Goal: Task Accomplishment & Management: Complete application form

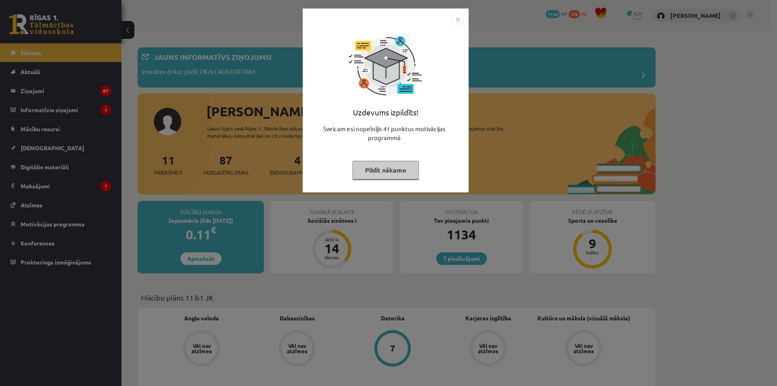
click at [453, 17] on img "Close" at bounding box center [458, 19] width 12 height 12
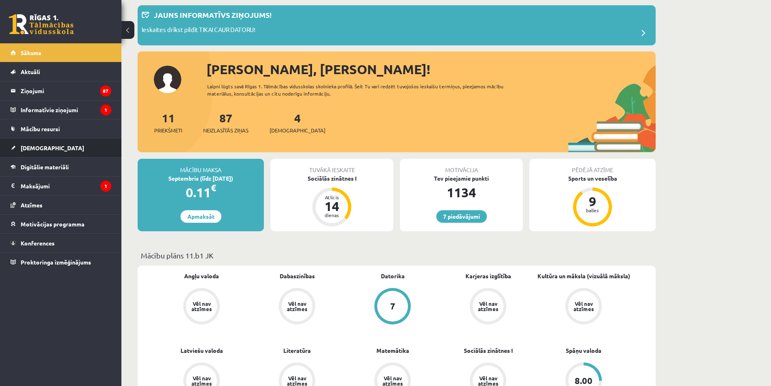
scroll to position [40, 0]
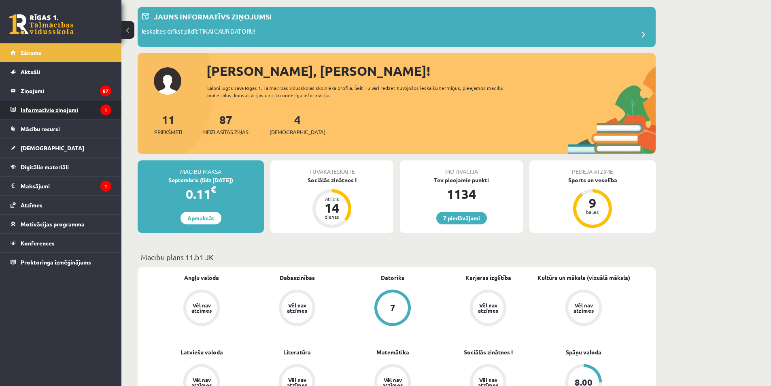
click at [59, 114] on legend "Informatīvie ziņojumi 1" at bounding box center [66, 109] width 91 height 19
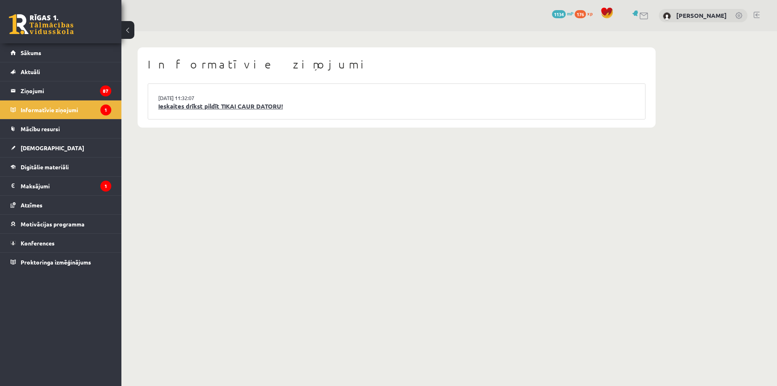
click at [251, 108] on link "Ieskaites drīkst pildīt TIKAI CAUR DATORU!" at bounding box center [396, 106] width 477 height 9
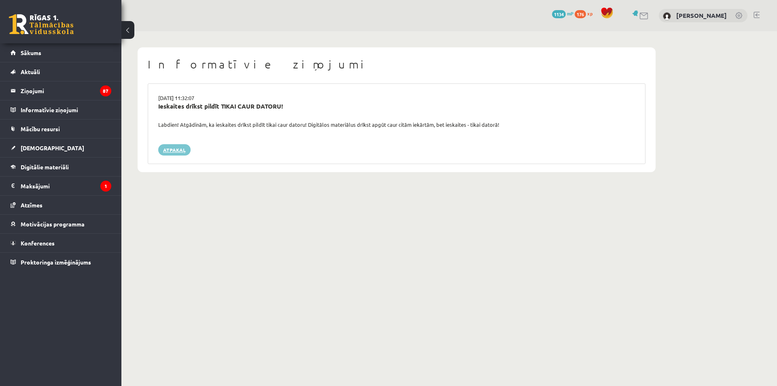
click at [175, 148] on link "Atpakaļ" at bounding box center [174, 149] width 32 height 11
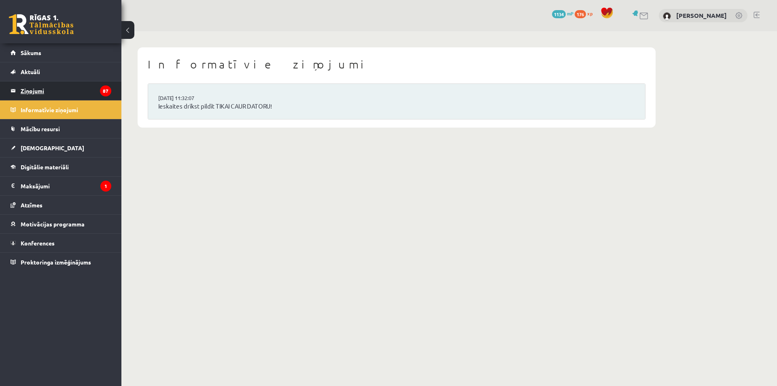
click at [31, 91] on legend "Ziņojumi 87" at bounding box center [66, 90] width 91 height 19
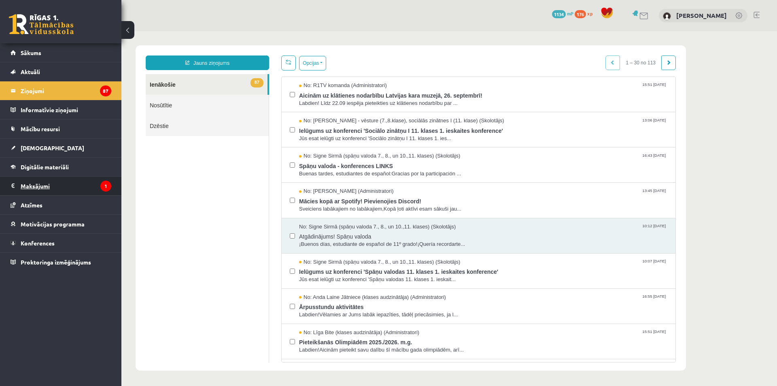
click at [45, 185] on legend "Maksājumi 1" at bounding box center [66, 186] width 91 height 19
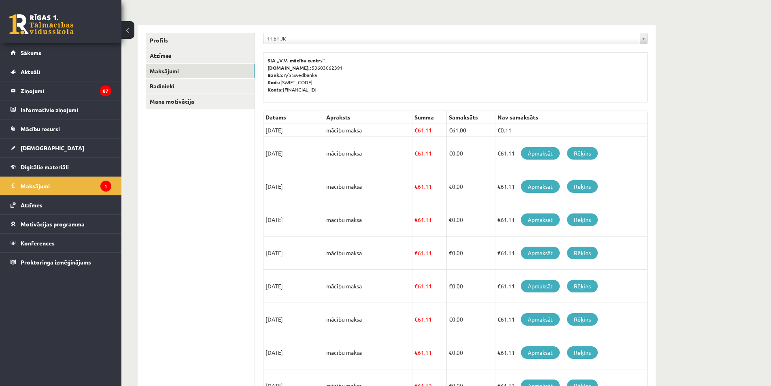
scroll to position [40, 0]
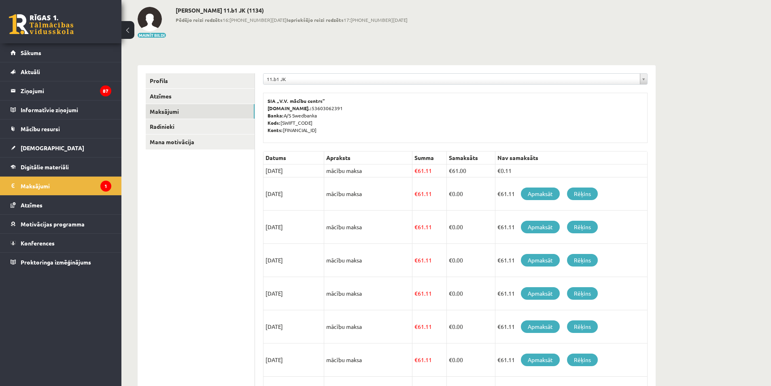
click at [515, 170] on td "€0.11" at bounding box center [572, 170] width 152 height 13
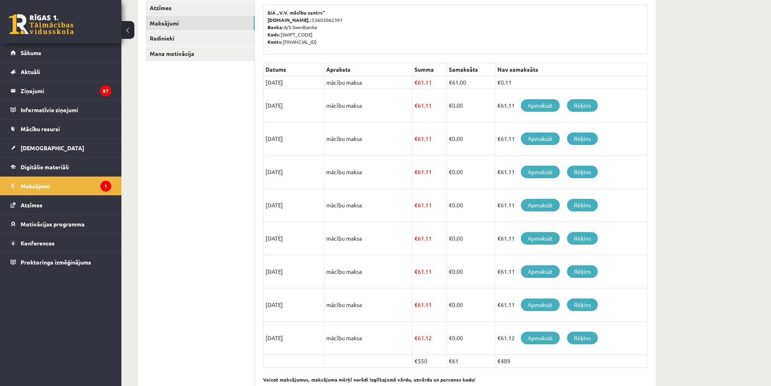
scroll to position [115, 0]
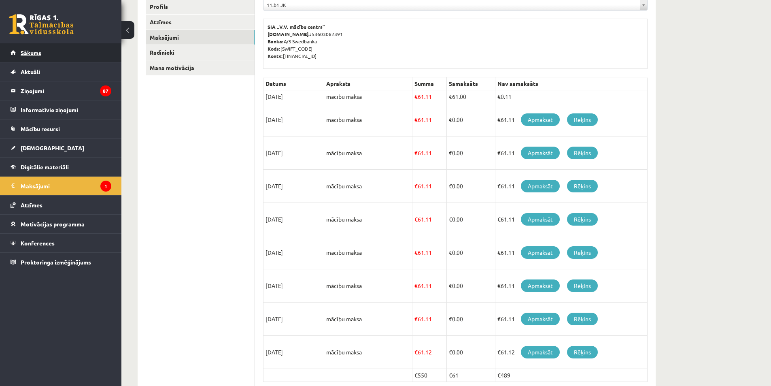
click at [29, 55] on span "Sākums" at bounding box center [31, 52] width 21 height 7
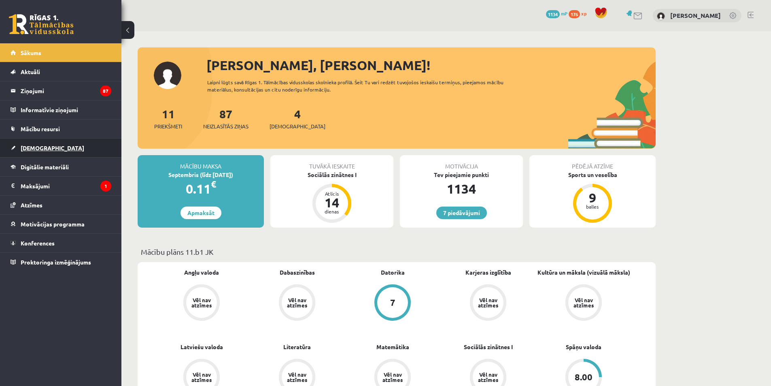
click at [36, 148] on span "[DEMOGRAPHIC_DATA]" at bounding box center [53, 147] width 64 height 7
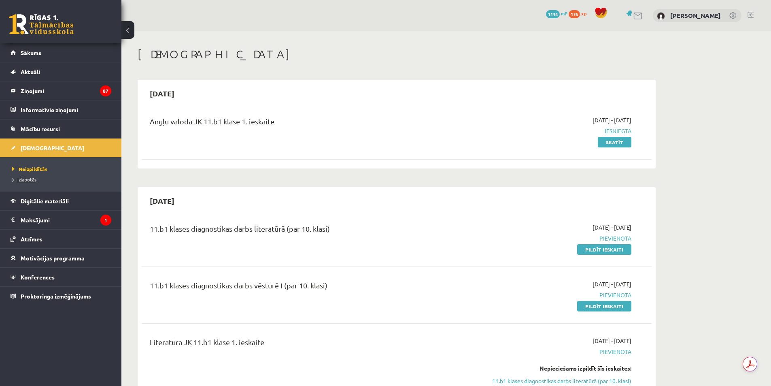
click at [32, 181] on span "Izlabotās" at bounding box center [24, 179] width 24 height 6
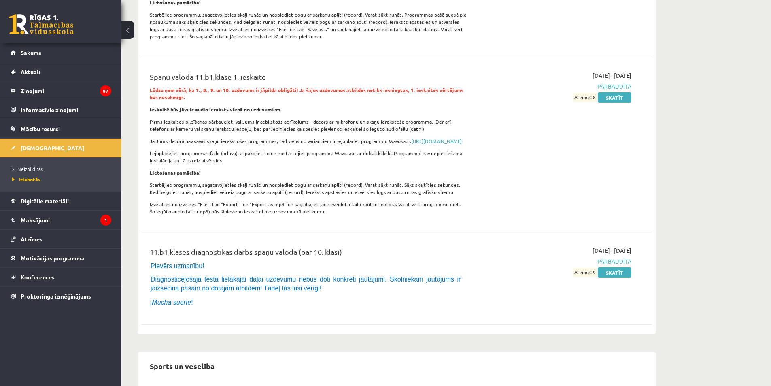
scroll to position [2510, 0]
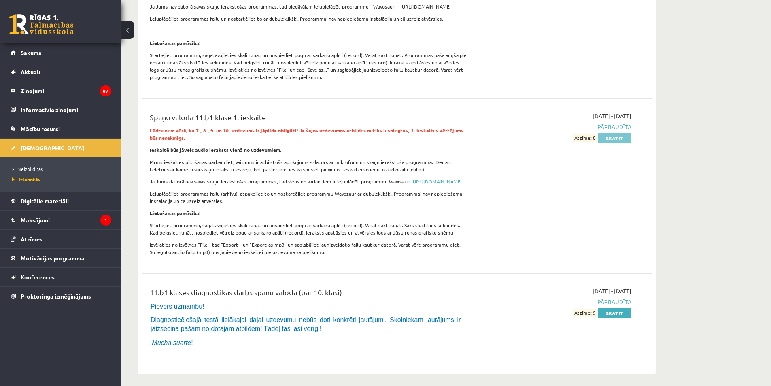
click at [610, 133] on link "Skatīt" at bounding box center [615, 138] width 34 height 11
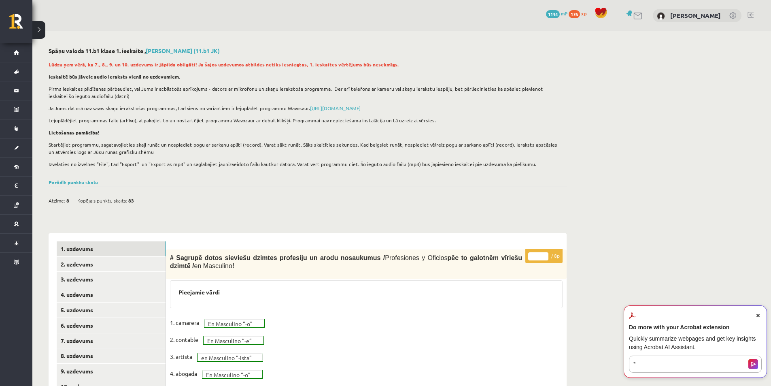
click at [760, 316] on span "Close Acrobat AI Assistant Dialog" at bounding box center [758, 315] width 7 height 7
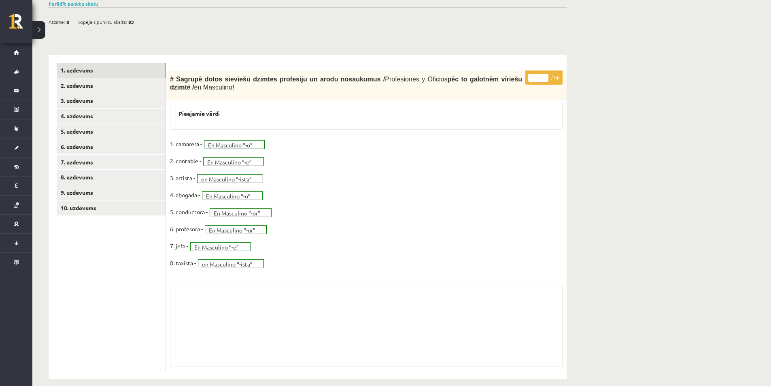
scroll to position [188, 0]
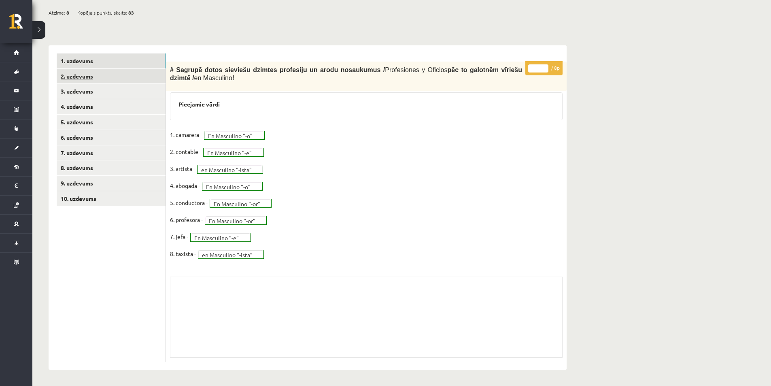
click at [136, 80] on link "2. uzdevums" at bounding box center [111, 76] width 109 height 15
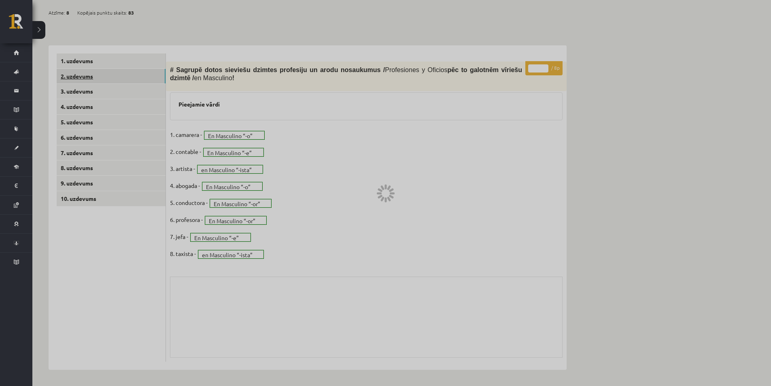
scroll to position [164, 0]
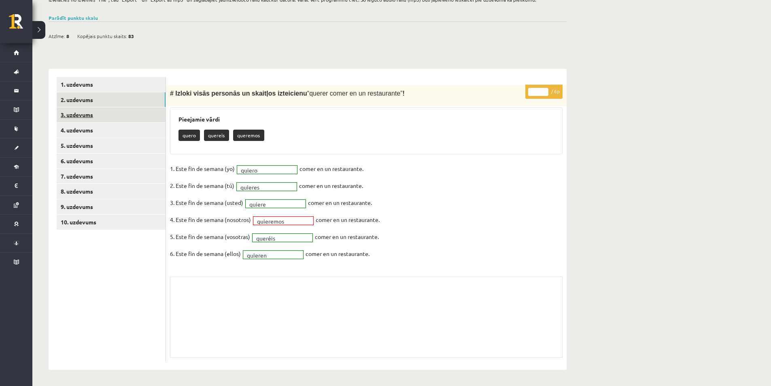
click at [88, 109] on link "3. uzdevums" at bounding box center [111, 114] width 109 height 15
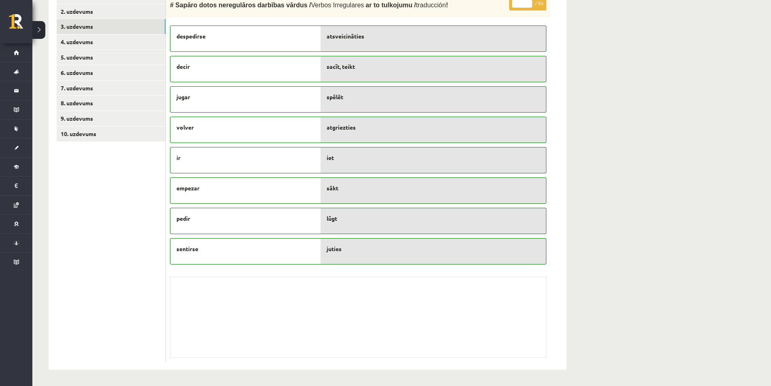
scroll to position [212, 0]
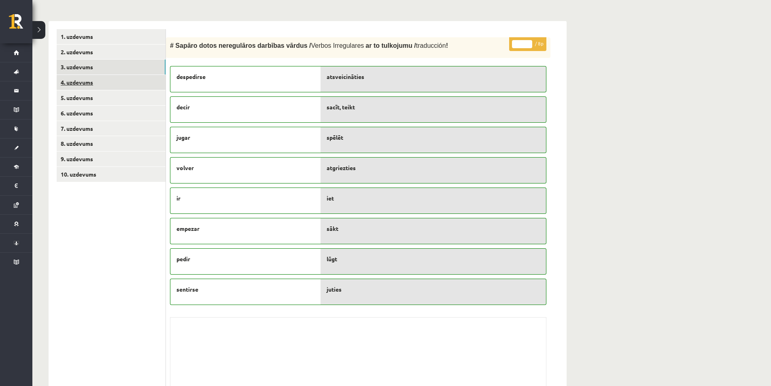
click at [108, 81] on link "4. uzdevums" at bounding box center [111, 82] width 109 height 15
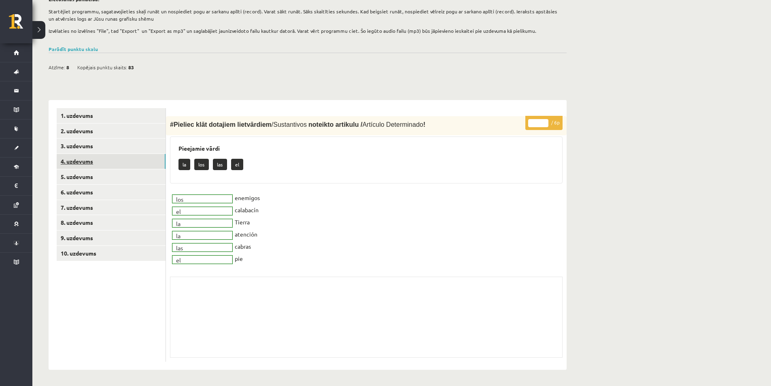
scroll to position [133, 0]
click at [128, 172] on link "5. uzdevums" at bounding box center [111, 176] width 109 height 15
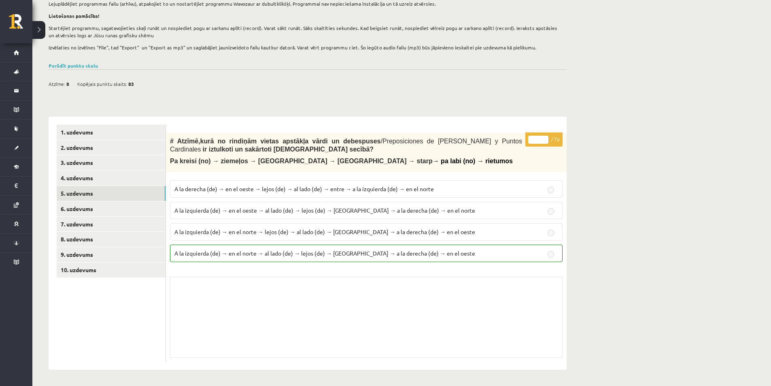
scroll to position [117, 0]
click at [126, 204] on link "6. uzdevums" at bounding box center [111, 208] width 109 height 15
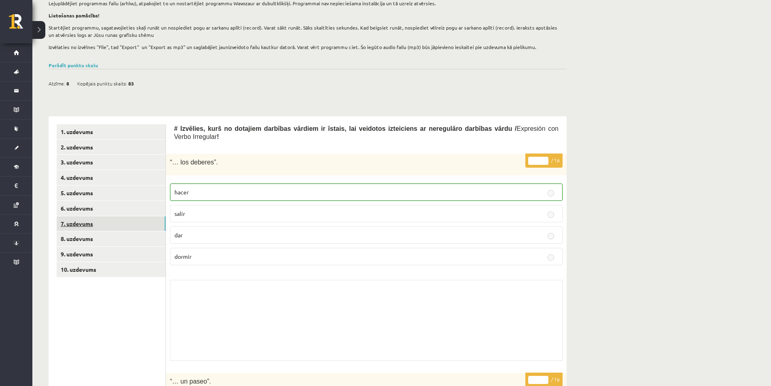
click at [109, 220] on link "7. uzdevums" at bounding box center [111, 223] width 109 height 15
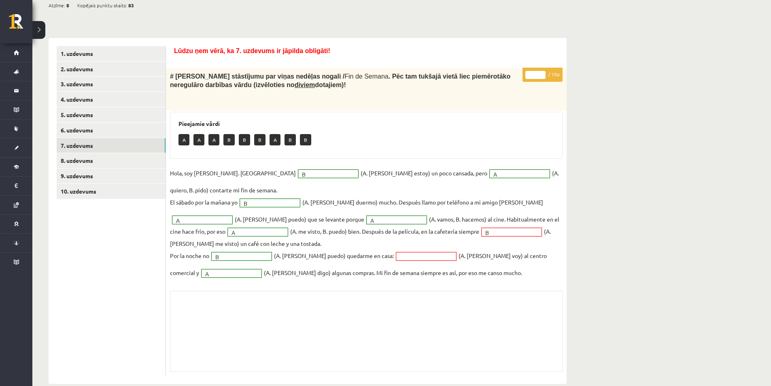
scroll to position [209, 0]
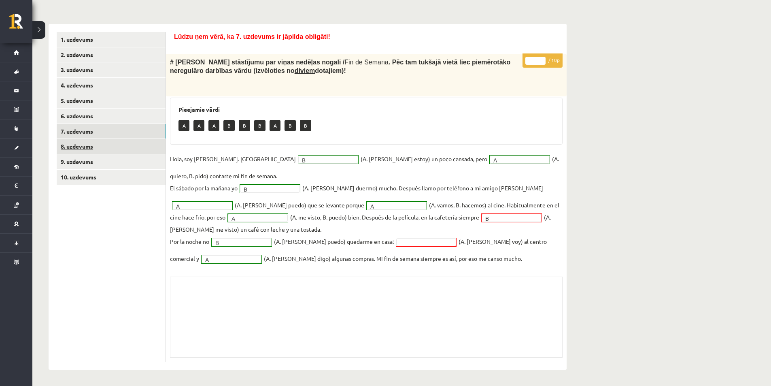
click at [110, 149] on link "8. uzdevums" at bounding box center [111, 146] width 109 height 15
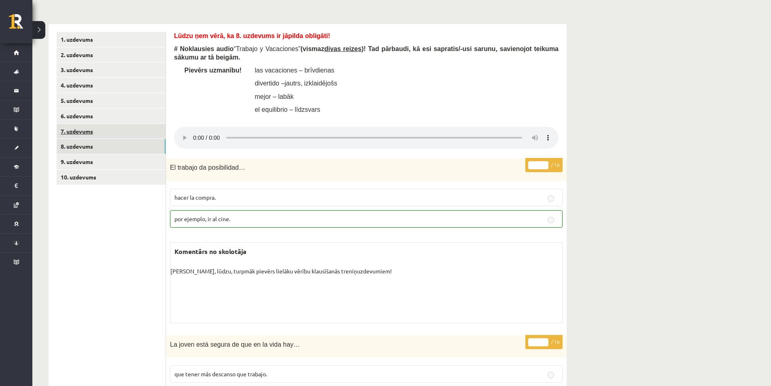
click at [99, 130] on link "7. uzdevums" at bounding box center [111, 131] width 109 height 15
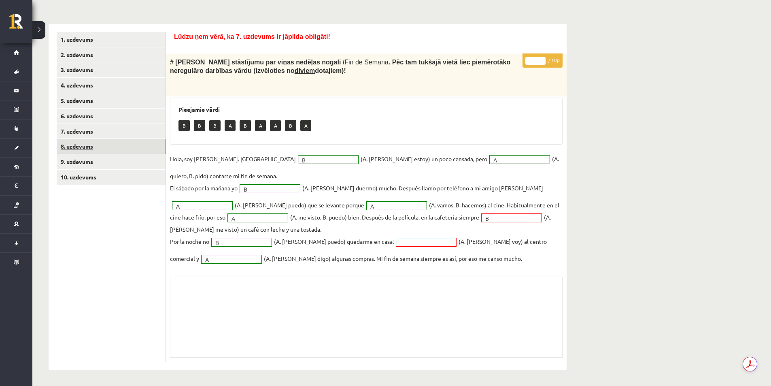
click at [123, 144] on link "8. uzdevums" at bounding box center [111, 146] width 109 height 15
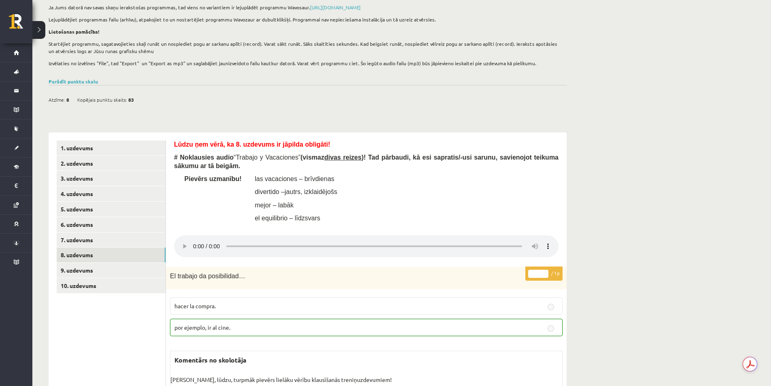
scroll to position [94, 0]
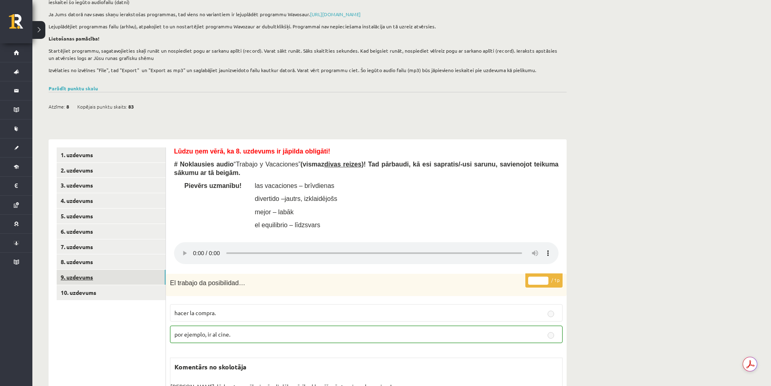
click at [110, 271] on link "9. uzdevums" at bounding box center [111, 277] width 109 height 15
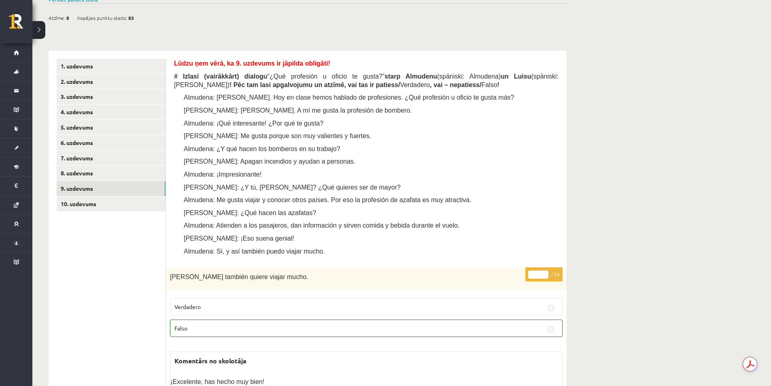
scroll to position [181, 0]
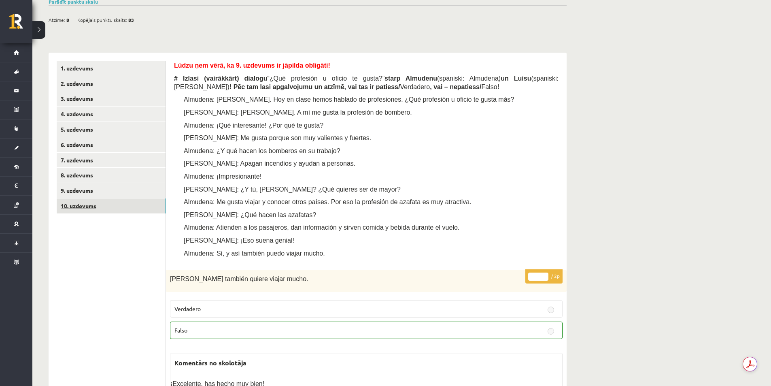
click at [120, 203] on link "10. uzdevums" at bounding box center [111, 205] width 109 height 15
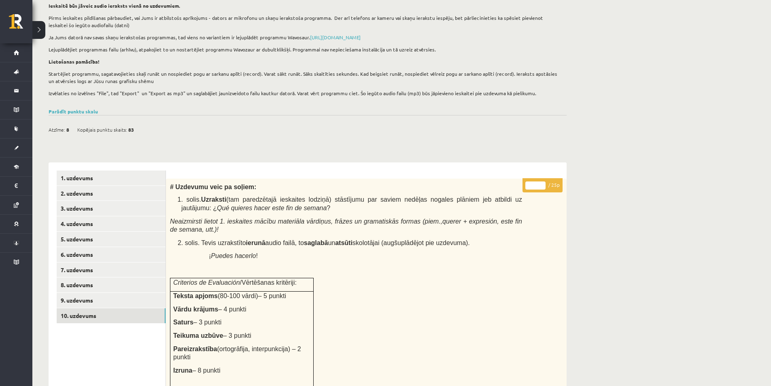
scroll to position [67, 0]
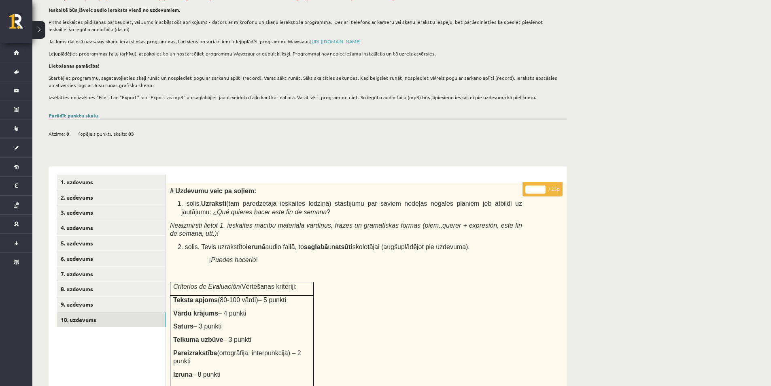
click at [75, 116] on link "Parādīt punktu skalu" at bounding box center [73, 115] width 49 height 6
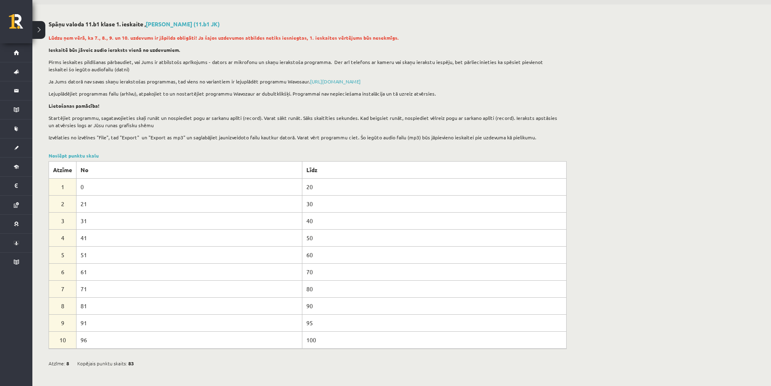
scroll to position [26, 0]
click at [38, 29] on button at bounding box center [38, 30] width 13 height 18
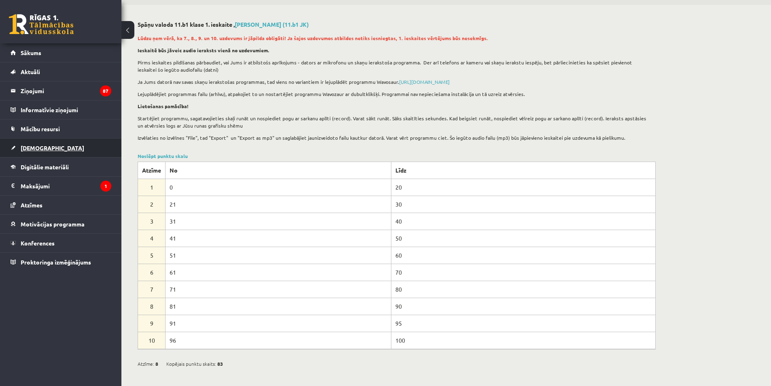
click at [34, 143] on link "[DEMOGRAPHIC_DATA]" at bounding box center [61, 147] width 101 height 19
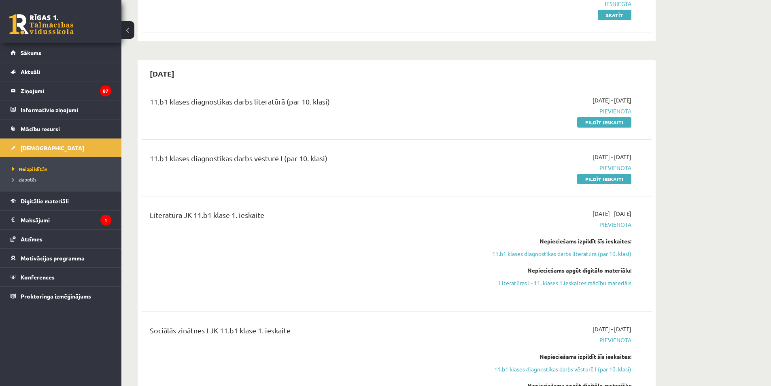
scroll to position [107, 0]
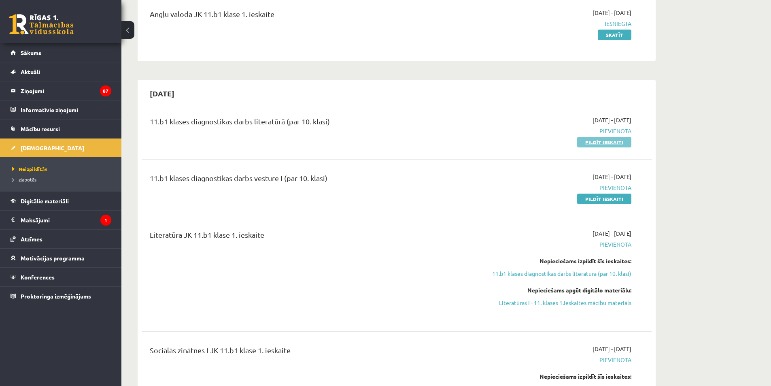
click at [602, 145] on link "Pildīt ieskaiti" at bounding box center [604, 142] width 54 height 11
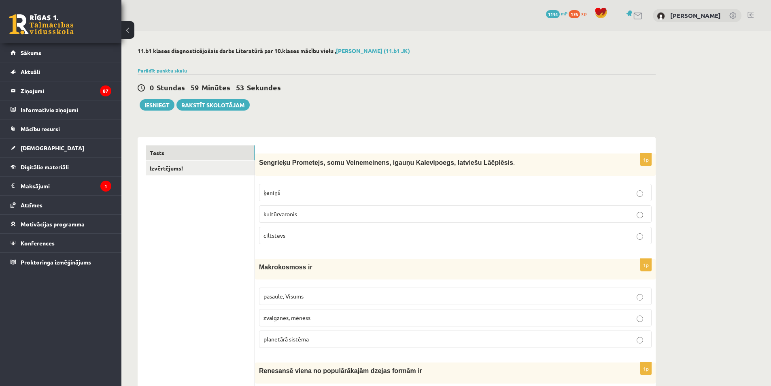
scroll to position [40, 0]
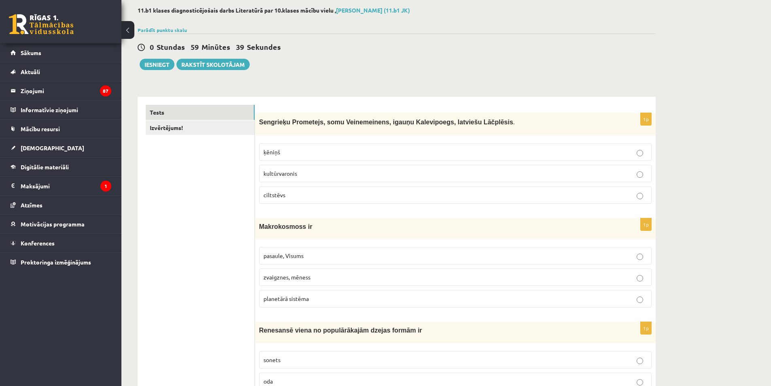
click at [330, 174] on p "kultūrvaronis" at bounding box center [456, 173] width 384 height 9
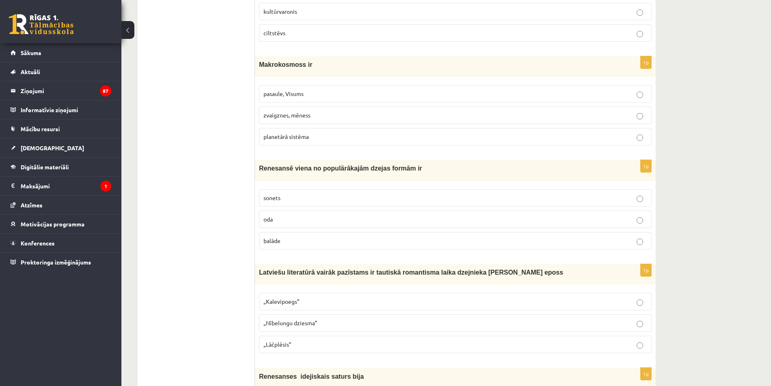
scroll to position [162, 0]
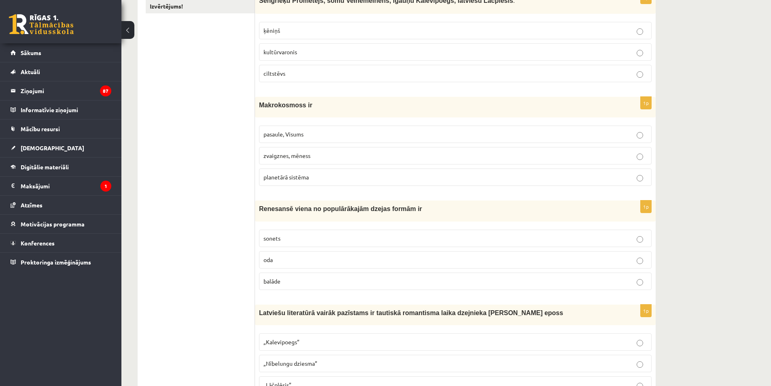
click at [306, 153] on span "zvaigznes, mēness" at bounding box center [287, 155] width 47 height 7
click at [336, 149] on label "zvaigznes, mēness" at bounding box center [455, 155] width 393 height 17
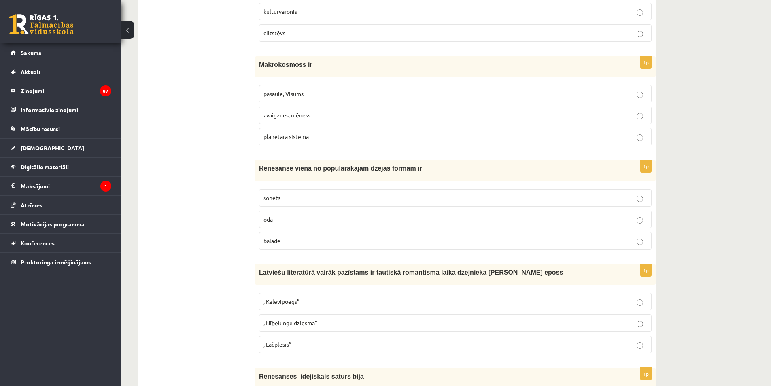
scroll to position [243, 0]
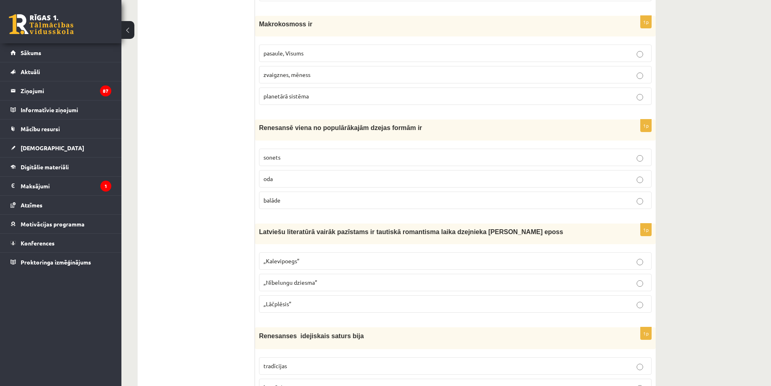
click at [292, 46] on label "pasaule, Visums" at bounding box center [455, 53] width 393 height 17
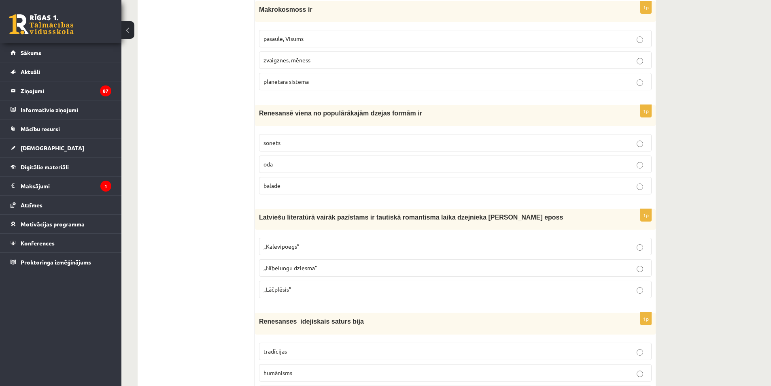
scroll to position [283, 0]
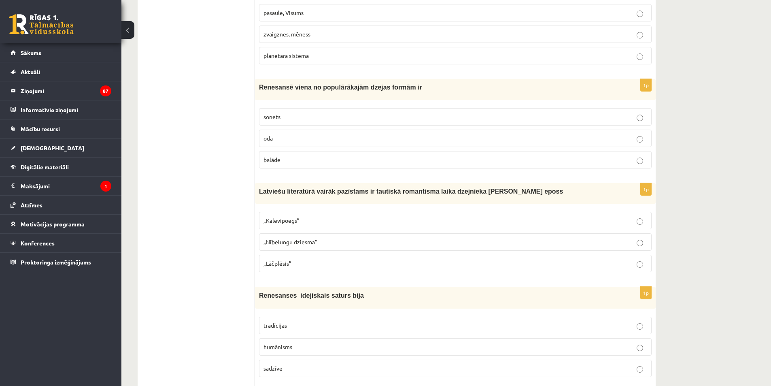
click at [272, 117] on span "sonets" at bounding box center [272, 116] width 17 height 7
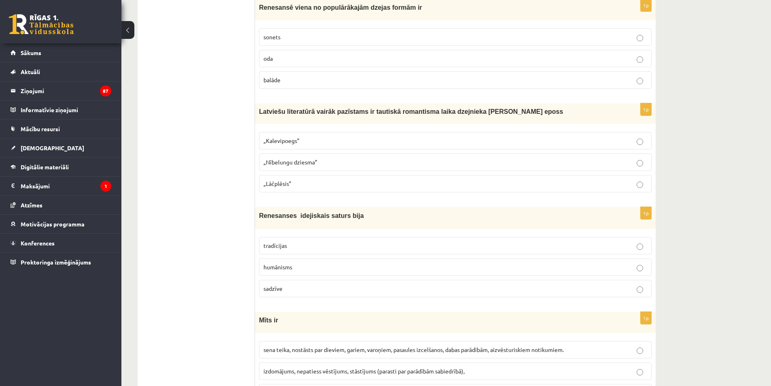
scroll to position [364, 0]
click at [272, 180] on span "„Lāčplēsis”" at bounding box center [278, 182] width 28 height 7
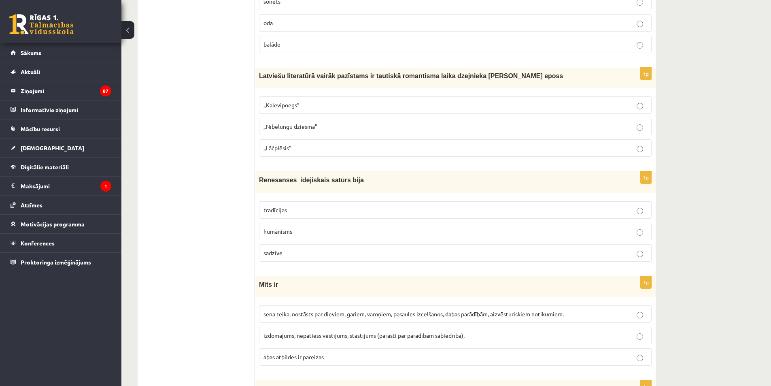
scroll to position [486, 0]
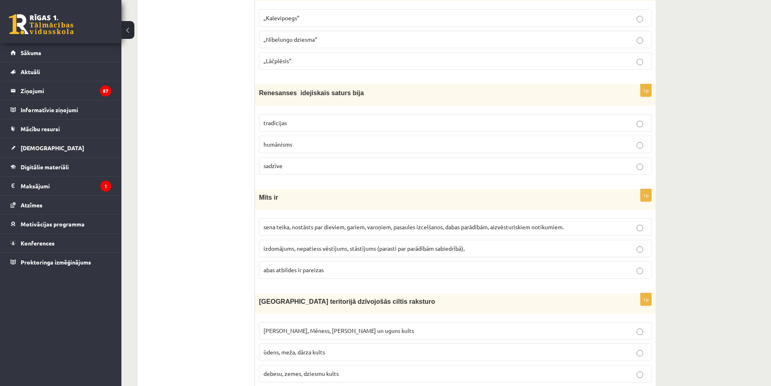
click at [267, 145] on span "humānisms" at bounding box center [278, 143] width 29 height 7
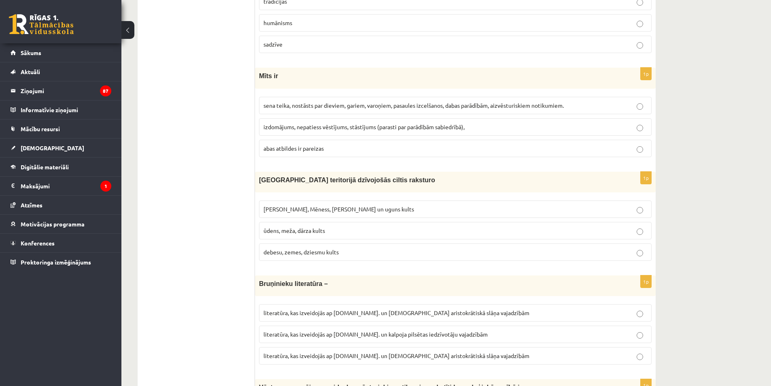
scroll to position [567, 0]
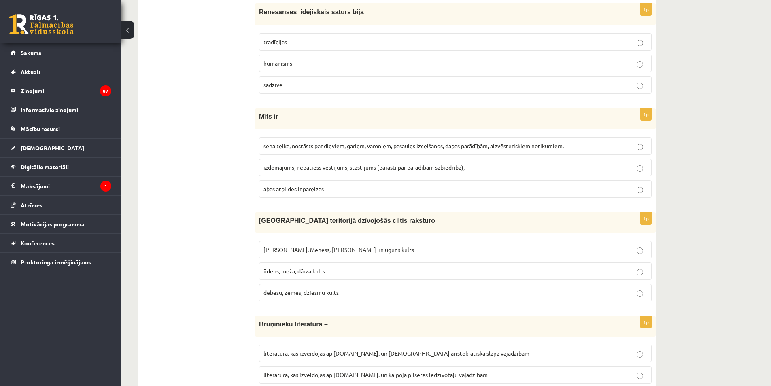
click at [372, 190] on p "abas atbildes ir pareizas" at bounding box center [456, 189] width 384 height 9
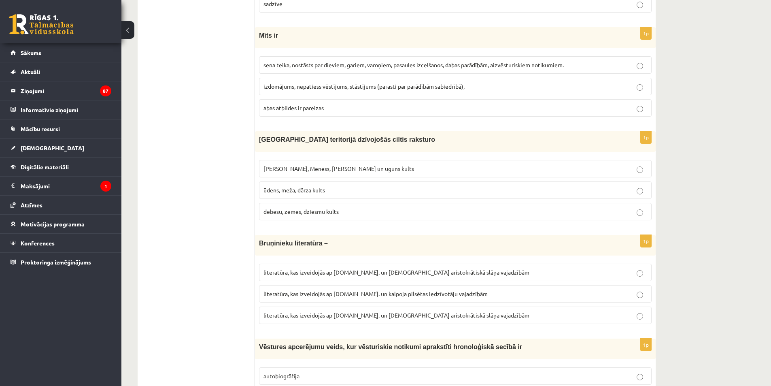
scroll to position [688, 0]
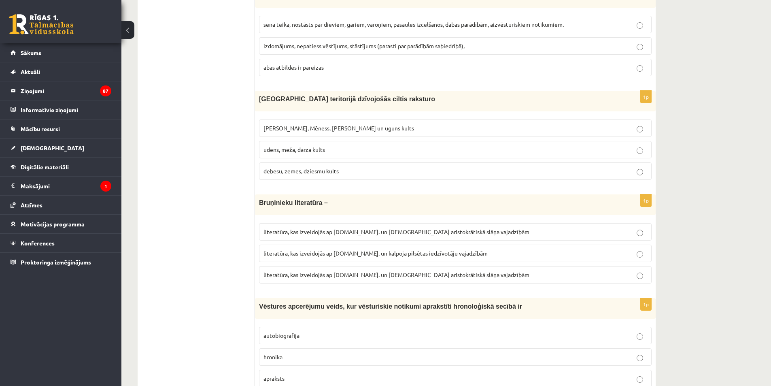
click at [286, 127] on span "Saules, Mēness, Pērkona un uguns kults" at bounding box center [339, 127] width 151 height 7
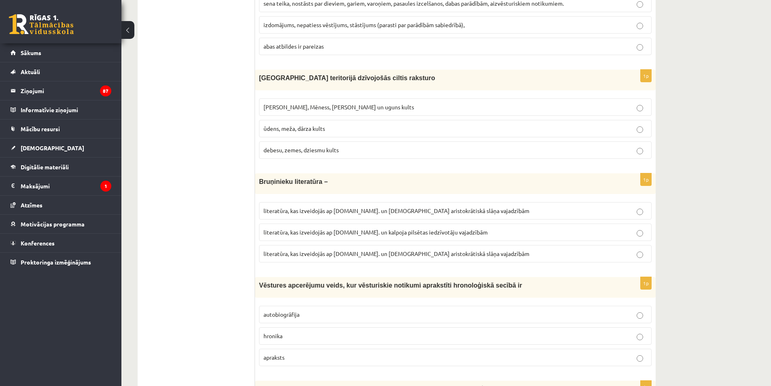
scroll to position [769, 0]
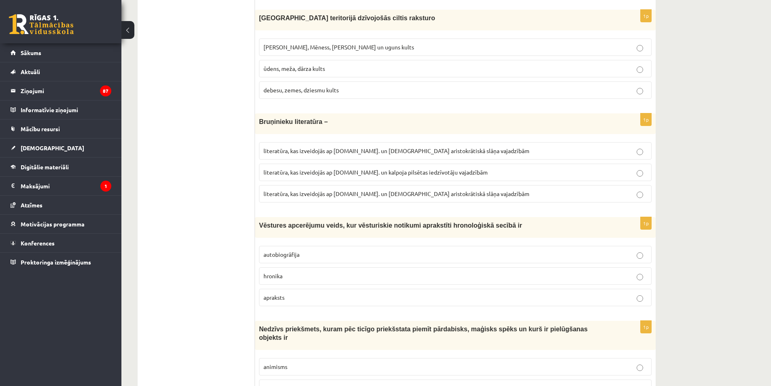
click at [283, 169] on span "literatūra, kas izveidojās ap 12.gs. un kalpoja pilsētas iedzīvotāju vajadzībām" at bounding box center [376, 171] width 224 height 7
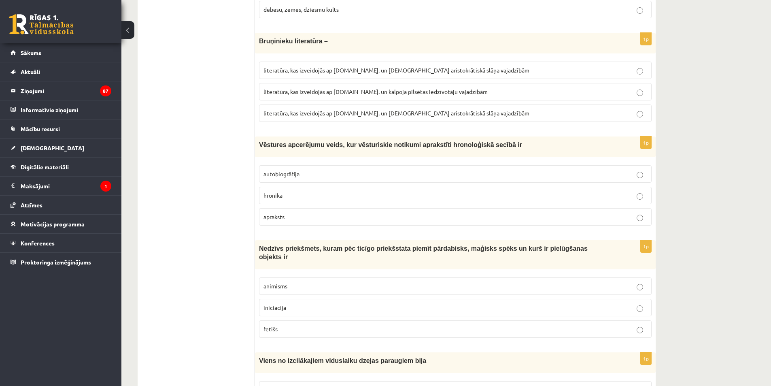
scroll to position [850, 0]
click at [276, 194] on span "hronika" at bounding box center [273, 194] width 19 height 7
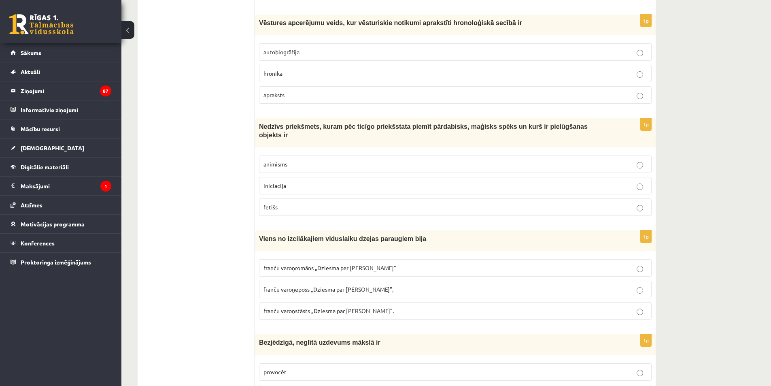
scroll to position [1012, 0]
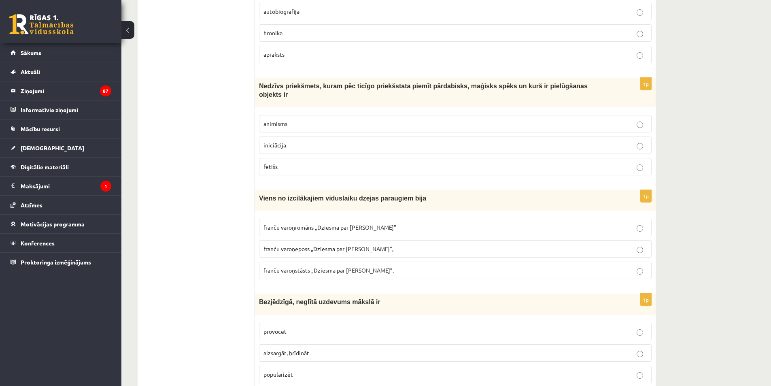
click at [276, 120] on span "animisms" at bounding box center [276, 123] width 24 height 7
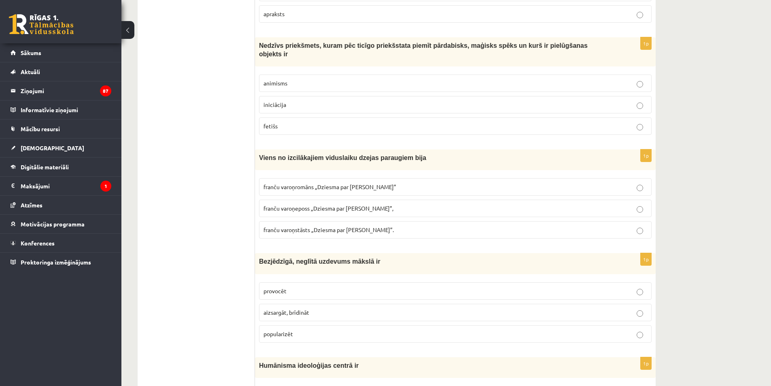
scroll to position [1093, 0]
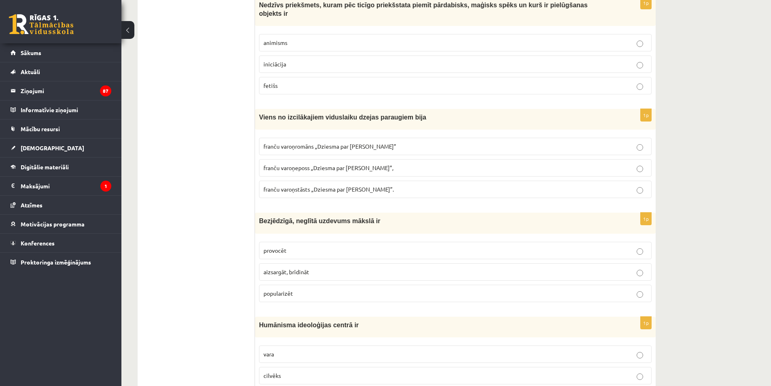
click at [275, 138] on label "franču varoņromāns „Dziesma par Rolandu”" at bounding box center [455, 146] width 393 height 17
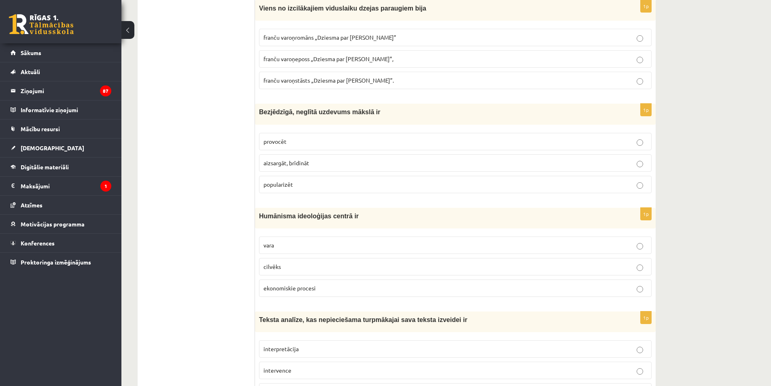
scroll to position [1215, 0]
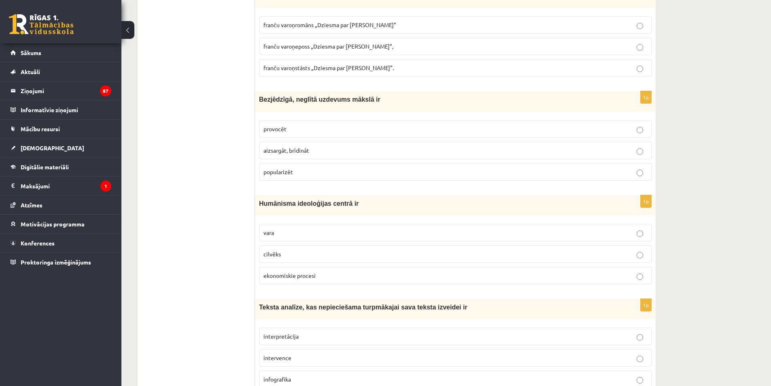
click at [265, 168] on span "popularizēt" at bounding box center [279, 171] width 30 height 7
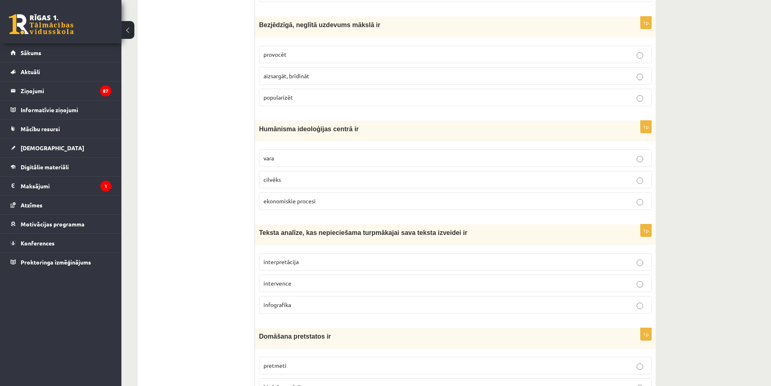
scroll to position [1336, 0]
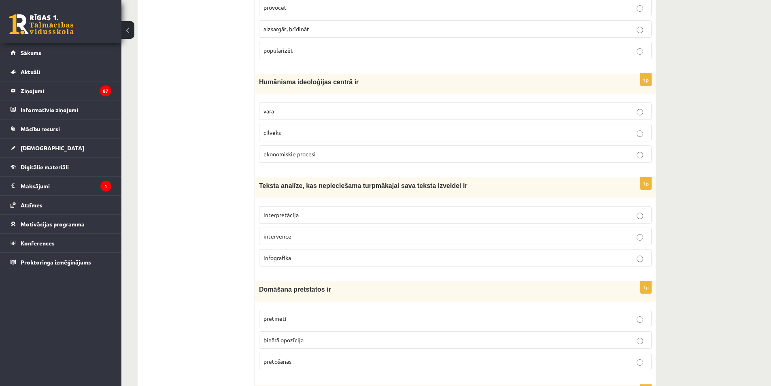
click at [271, 129] on span "cilvēks" at bounding box center [272, 132] width 17 height 7
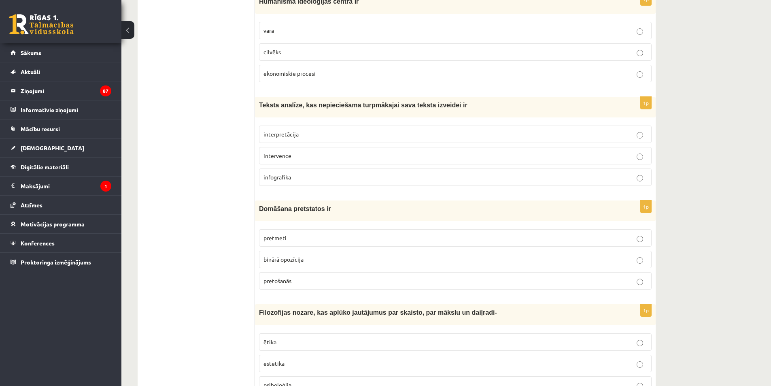
scroll to position [1417, 0]
click at [294, 130] on span "interpretācija" at bounding box center [281, 133] width 35 height 7
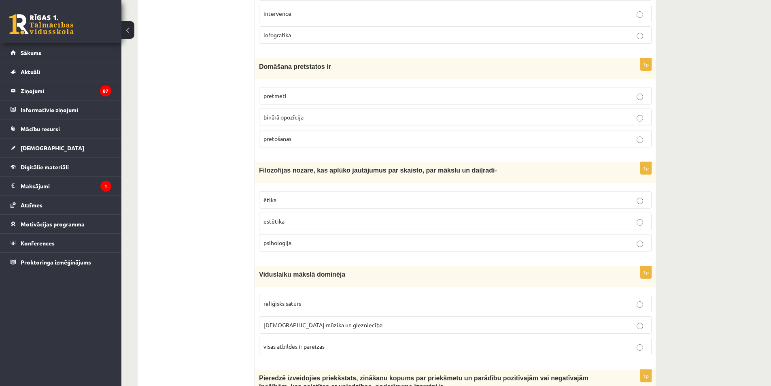
scroll to position [1579, 0]
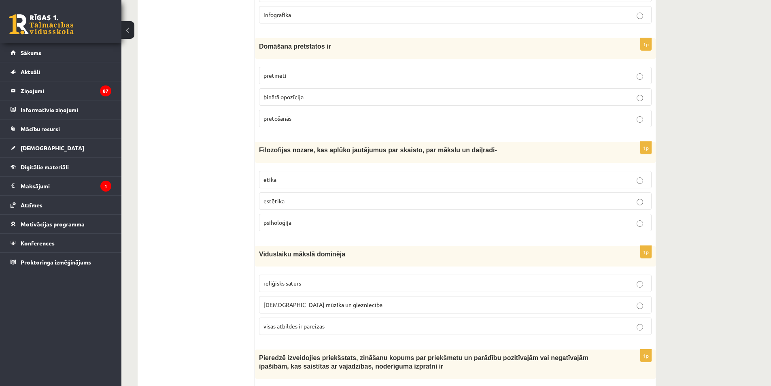
click at [262, 192] on label "estētika" at bounding box center [455, 200] width 393 height 17
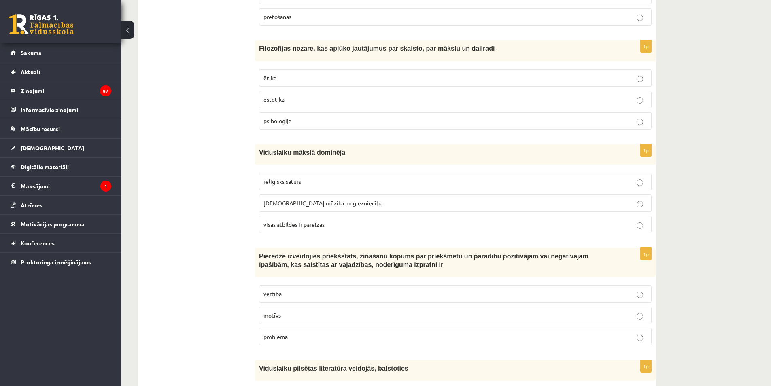
scroll to position [1701, 0]
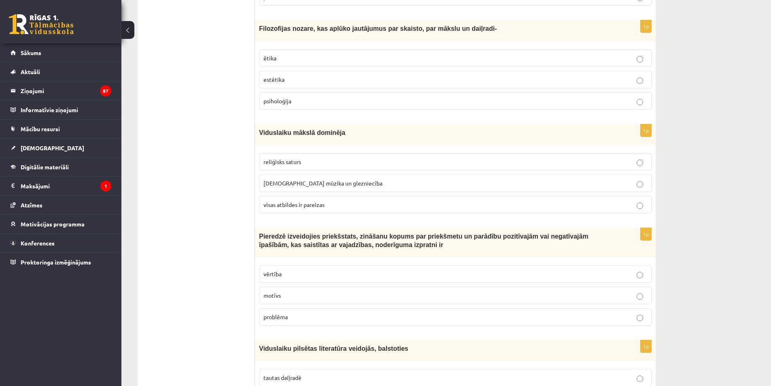
click at [277, 201] on span "visas atbildes ir pareizas" at bounding box center [294, 204] width 61 height 7
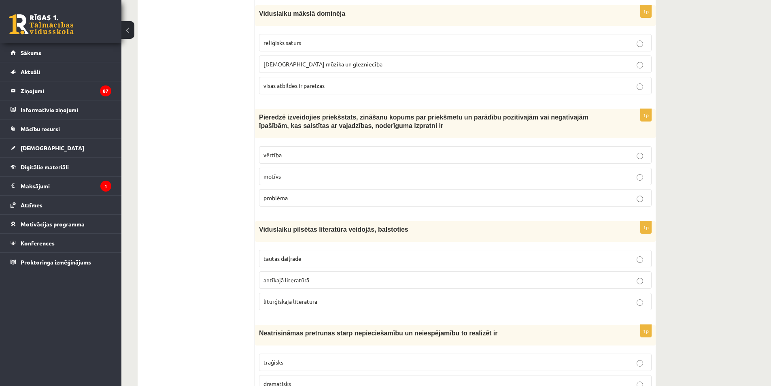
scroll to position [1822, 0]
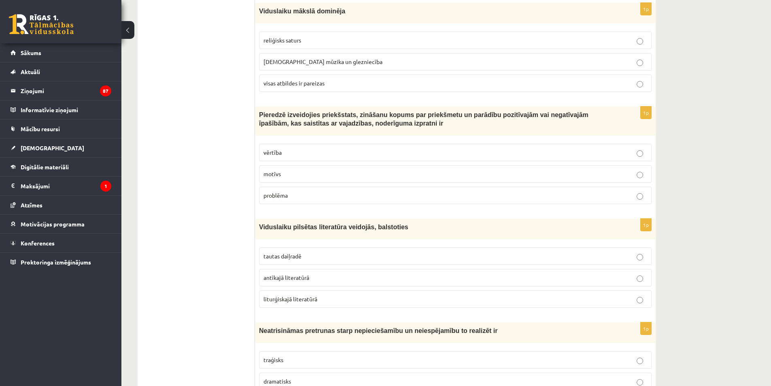
click at [314, 148] on p "vērtība" at bounding box center [456, 152] width 384 height 9
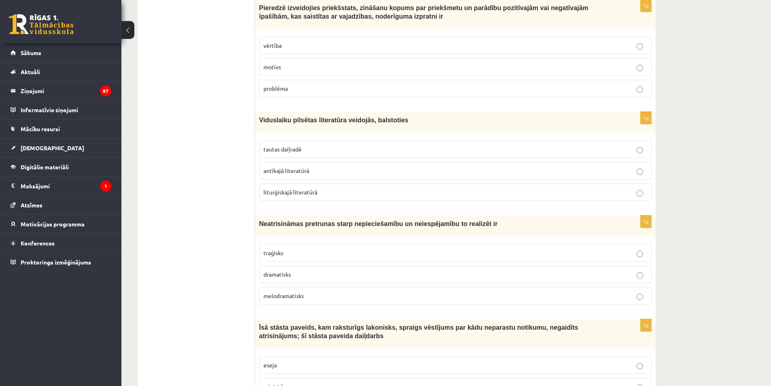
scroll to position [1943, 0]
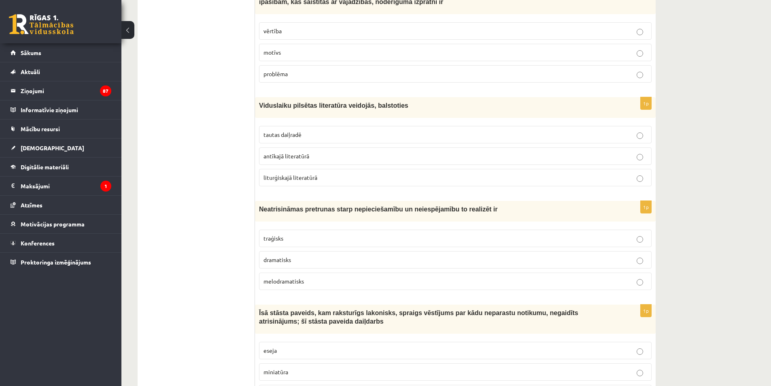
click at [261, 126] on label "tautas daiļradē" at bounding box center [455, 134] width 393 height 17
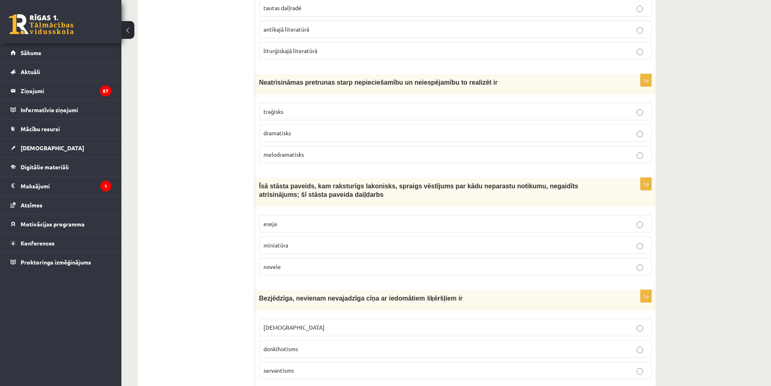
scroll to position [2065, 0]
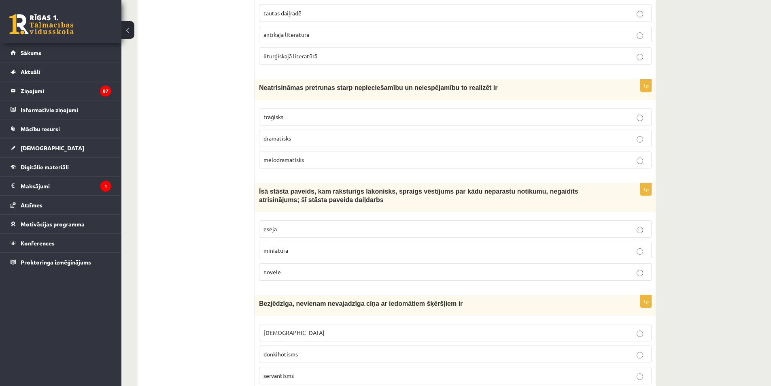
click at [266, 134] on span "dramatisks" at bounding box center [278, 137] width 28 height 7
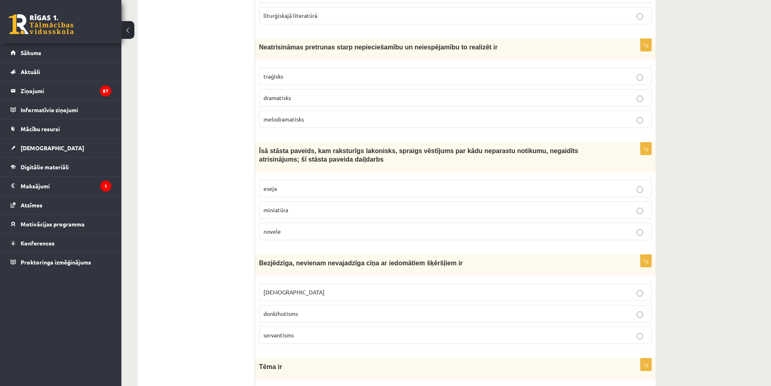
scroll to position [2146, 0]
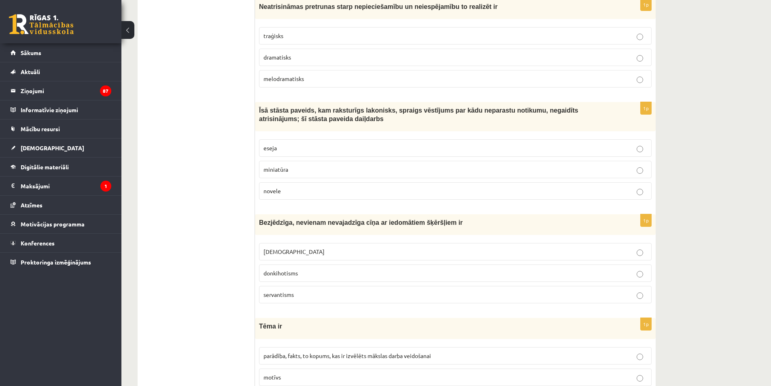
click at [283, 182] on label "novele" at bounding box center [455, 190] width 393 height 17
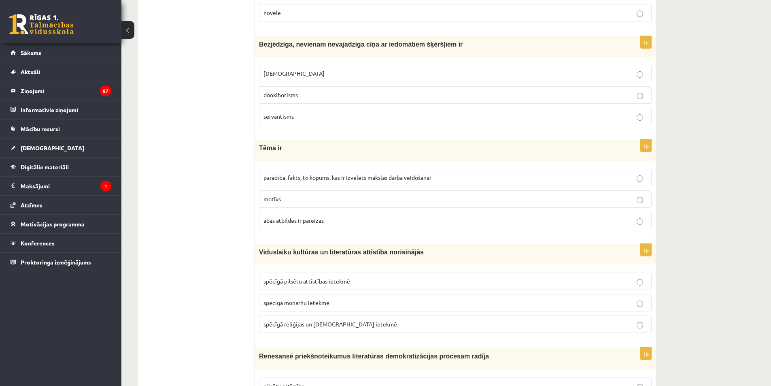
scroll to position [2348, 0]
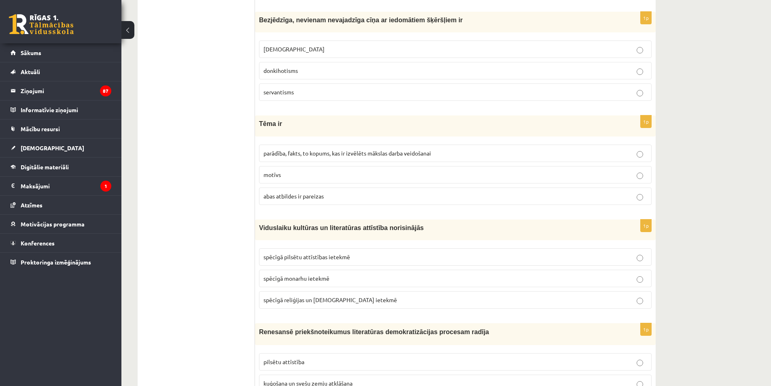
click at [293, 192] on span "abas atbildes ir pareizas" at bounding box center [294, 195] width 60 height 7
click at [289, 145] on label "parādība, fakts, to kopums, kas ir izvēlēts mākslas darba veidošanai" at bounding box center [455, 153] width 393 height 17
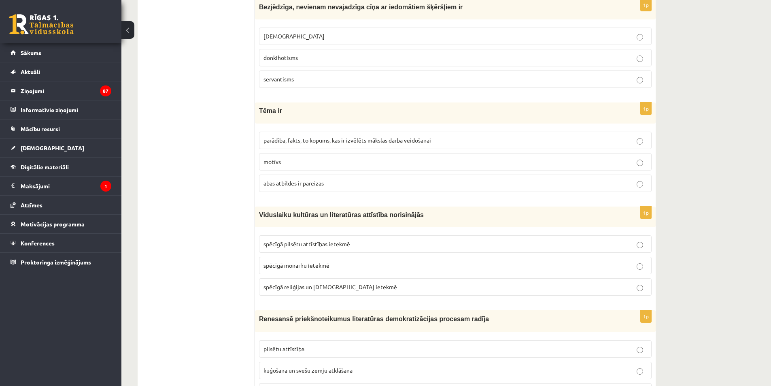
scroll to position [2470, 0]
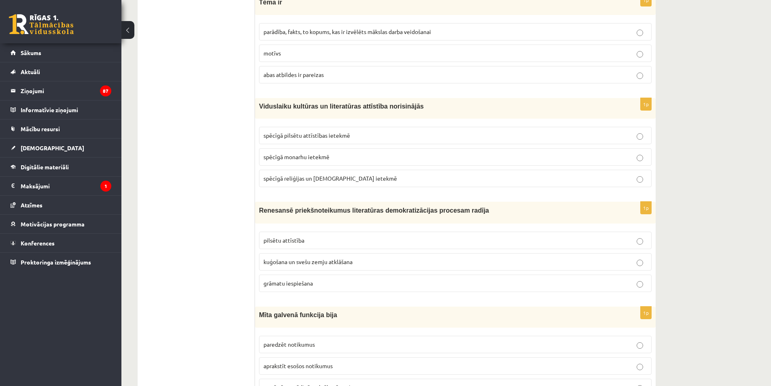
click at [287, 175] on span "spēcīgā reliģijas un baznīcas ietekmē" at bounding box center [331, 178] width 134 height 7
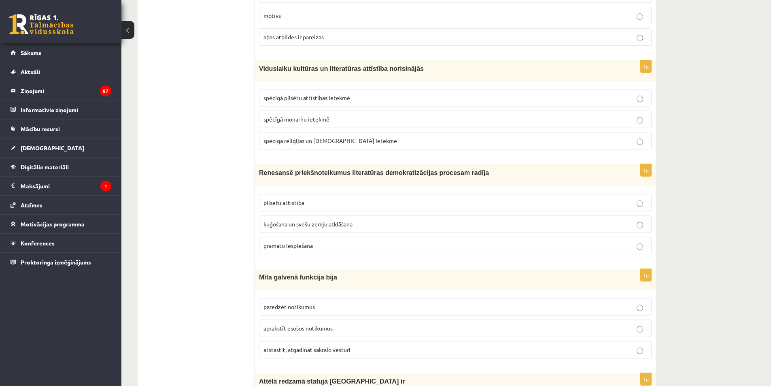
scroll to position [2591, 0]
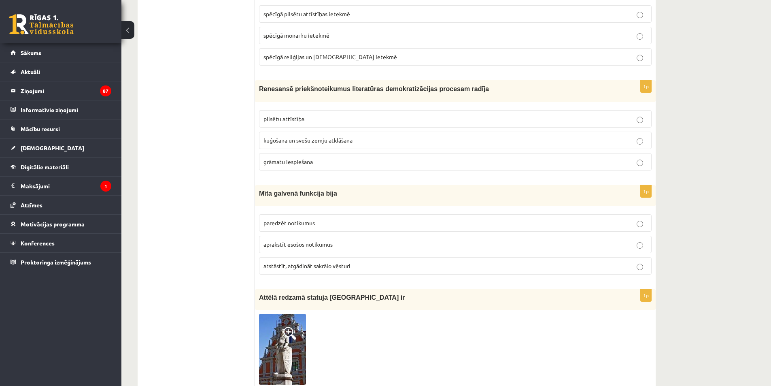
click at [288, 158] on span "grāmatu iespiešana" at bounding box center [288, 161] width 49 height 7
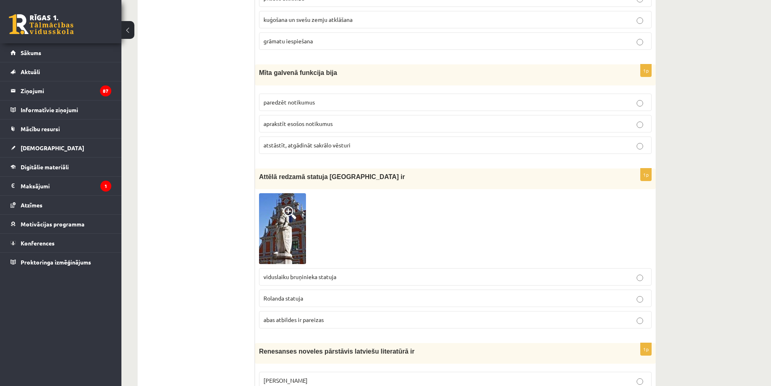
scroll to position [2713, 0]
click at [276, 140] on span "atstāstīt, atgādināt sakrālo vēsturi" at bounding box center [307, 143] width 87 height 7
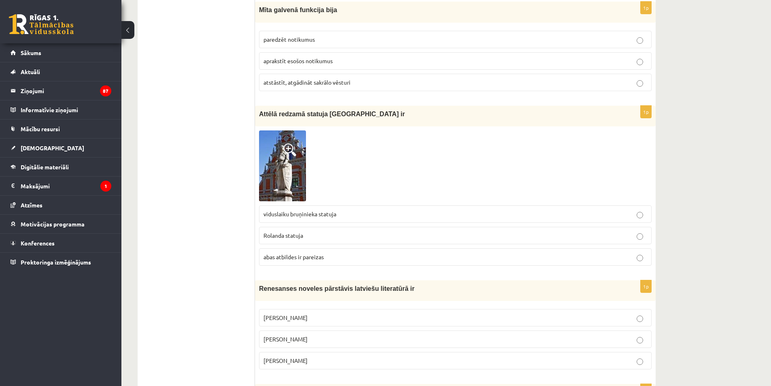
scroll to position [2794, 0]
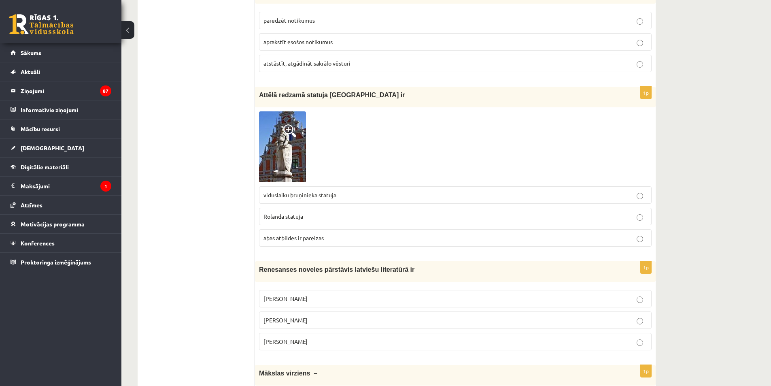
click at [284, 124] on span at bounding box center [289, 130] width 13 height 13
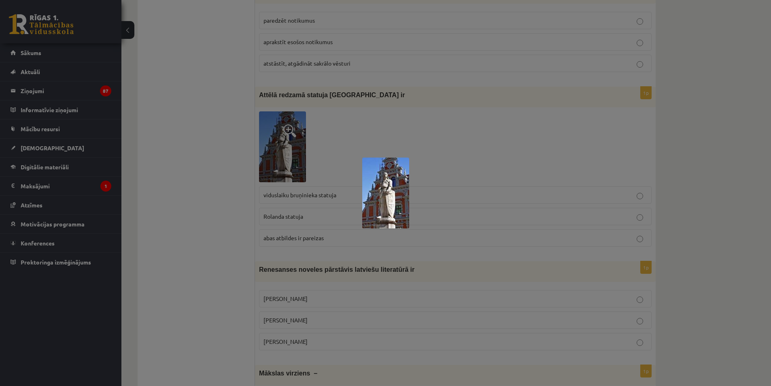
click at [468, 145] on div at bounding box center [385, 193] width 771 height 386
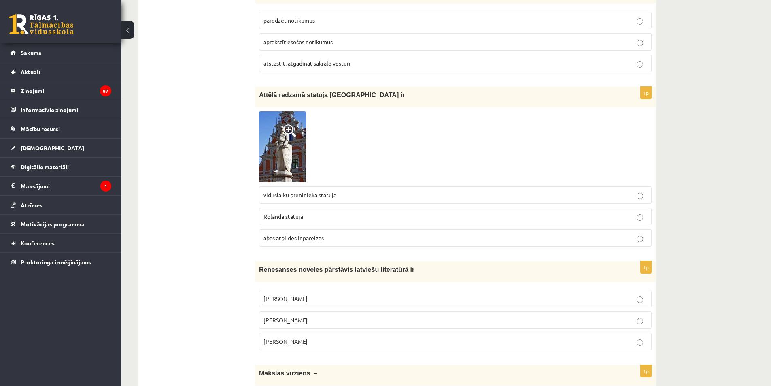
click at [282, 115] on img at bounding box center [282, 146] width 47 height 71
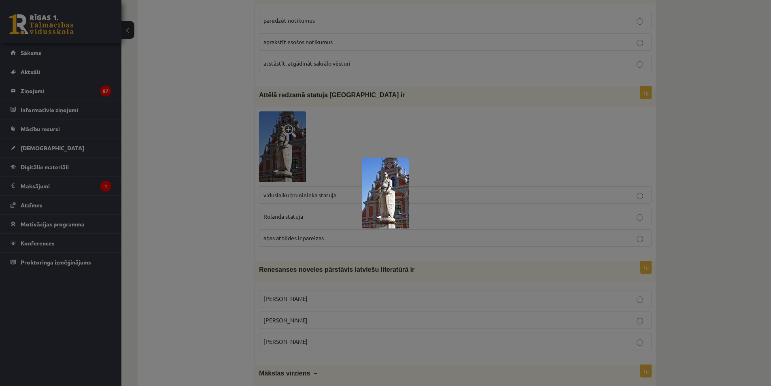
click at [464, 141] on div at bounding box center [385, 193] width 771 height 386
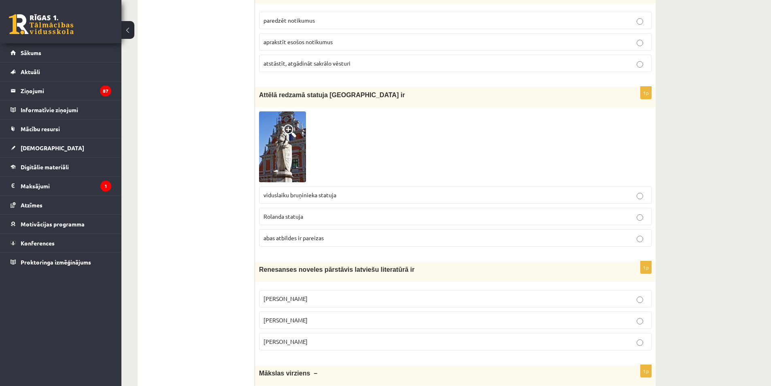
click at [319, 212] on p "Rolanda statuja" at bounding box center [456, 216] width 384 height 9
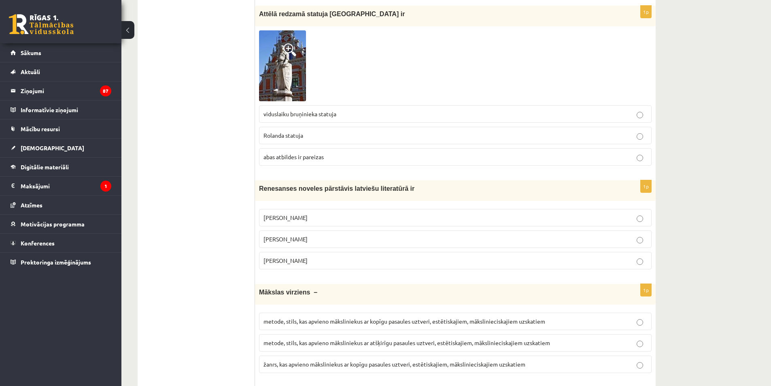
scroll to position [2915, 0]
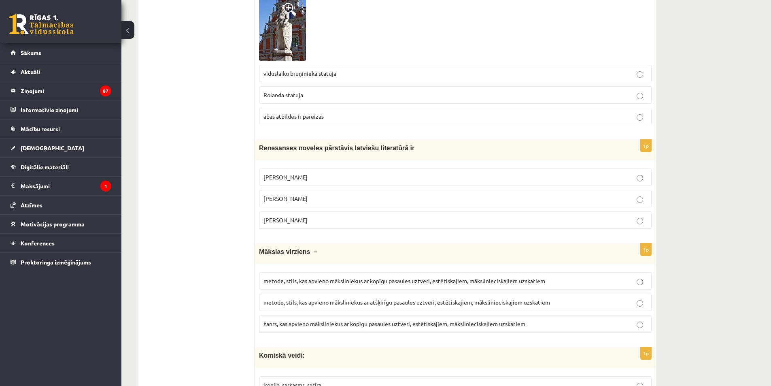
click at [276, 173] on span "[PERSON_NAME]" at bounding box center [286, 176] width 44 height 7
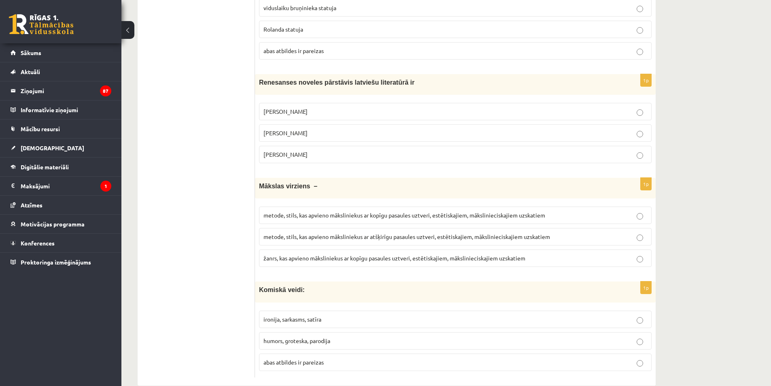
scroll to position [2988, 0]
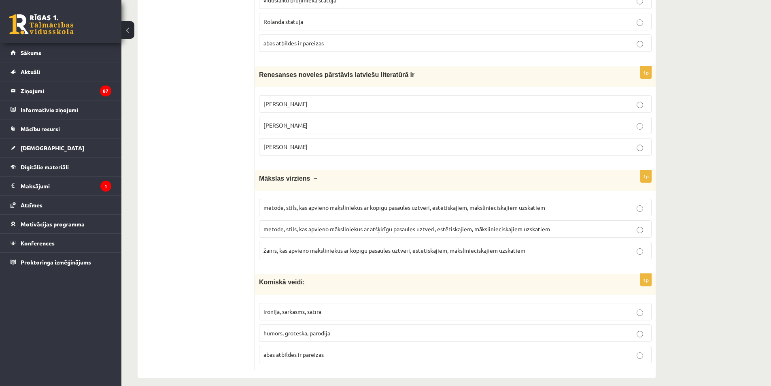
click at [437, 247] on span "žanrs, kas apvieno māksliniekus ar kopīgu pasaules uztveri, estētiskajiem, māks…" at bounding box center [395, 250] width 262 height 7
click at [347, 329] on p "humors, groteska, parodija" at bounding box center [456, 333] width 384 height 9
click at [341, 350] on p "abas atbildes ir pareizas" at bounding box center [456, 354] width 384 height 9
click at [366, 225] on span "metode, stils, kas apvieno māksliniekus ar atšķirīgu pasaules uztveri, estētisk…" at bounding box center [407, 228] width 287 height 7
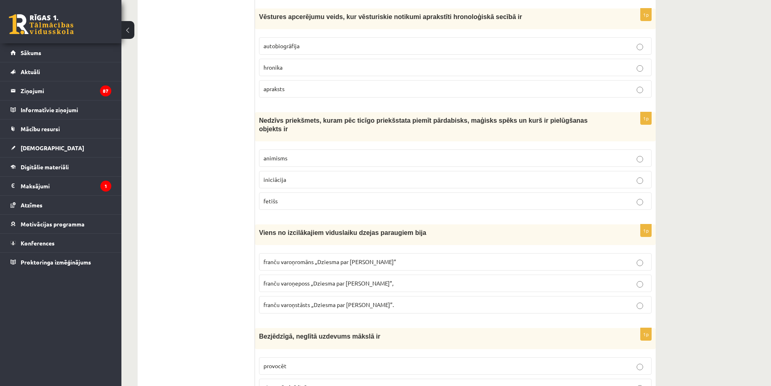
scroll to position [990, 0]
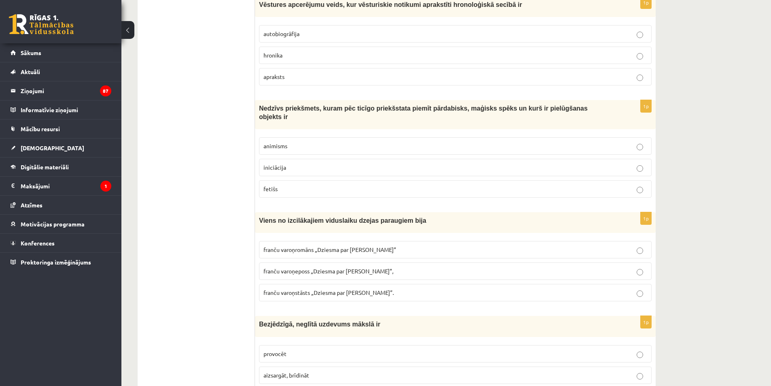
click at [285, 185] on p "fetišs" at bounding box center [456, 189] width 384 height 9
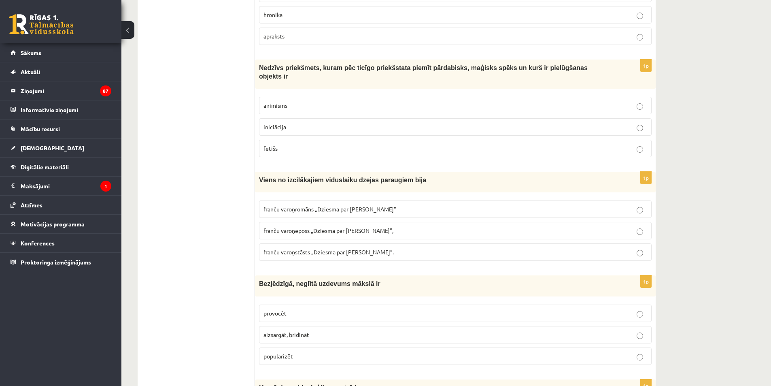
scroll to position [1071, 0]
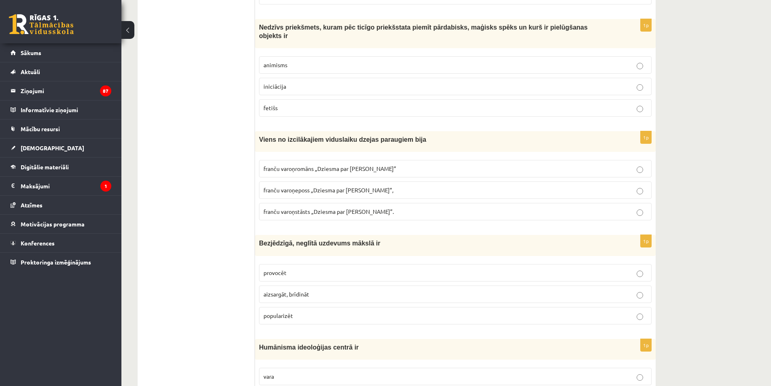
click at [297, 186] on span "franču varoņeposs „Dziesma par [PERSON_NAME]”," at bounding box center [329, 189] width 130 height 7
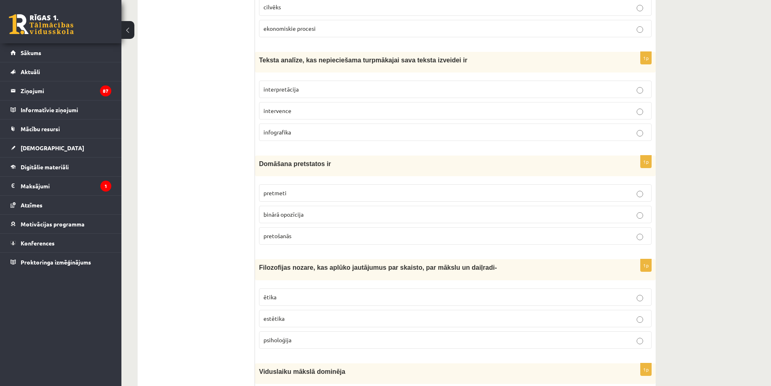
scroll to position [1476, 0]
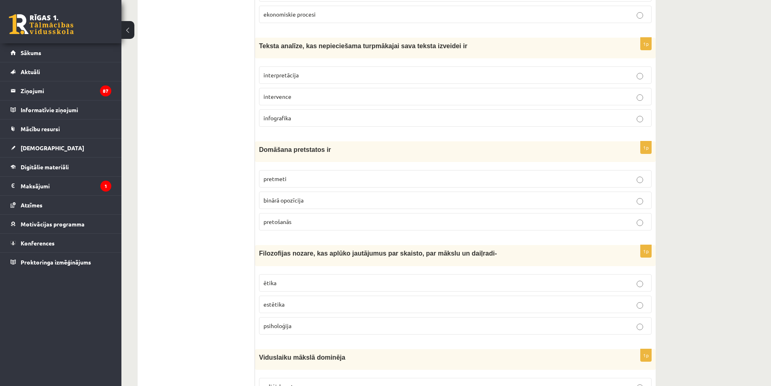
click at [283, 196] on p "binārā opozīcija" at bounding box center [456, 200] width 384 height 9
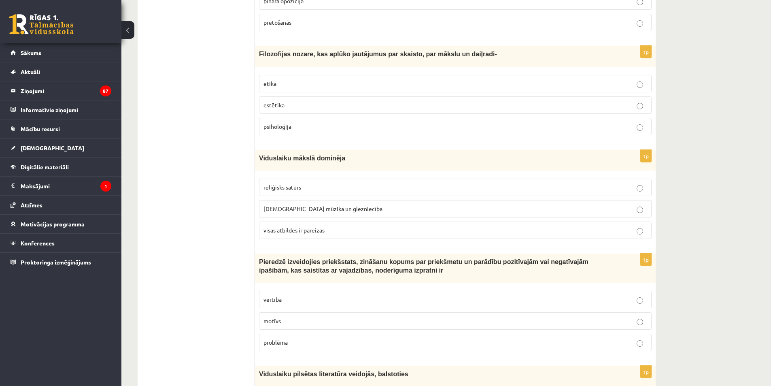
scroll to position [1678, 0]
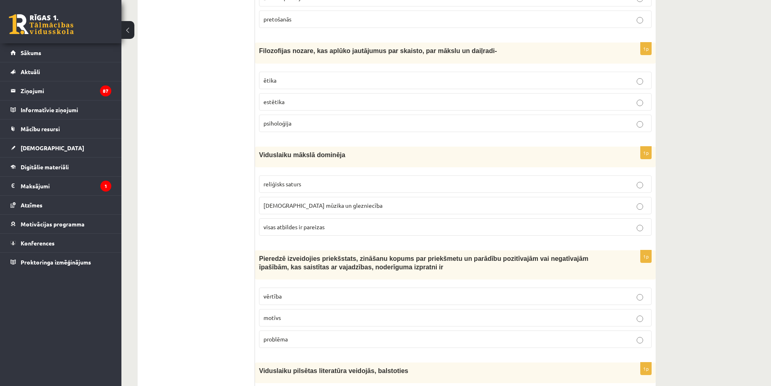
click at [305, 223] on span "visas atbildes ir pareizas" at bounding box center [294, 226] width 61 height 7
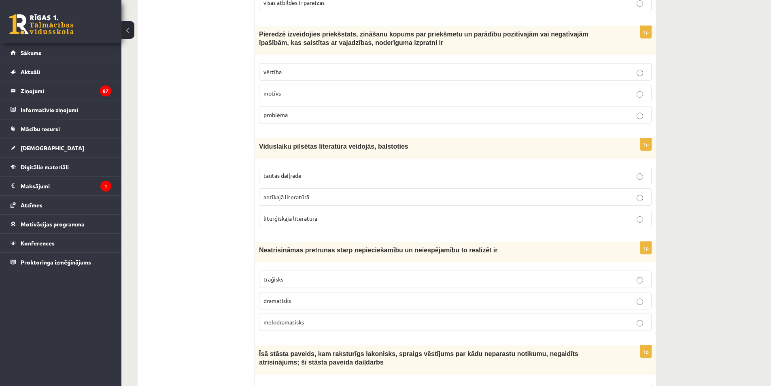
scroll to position [1921, 0]
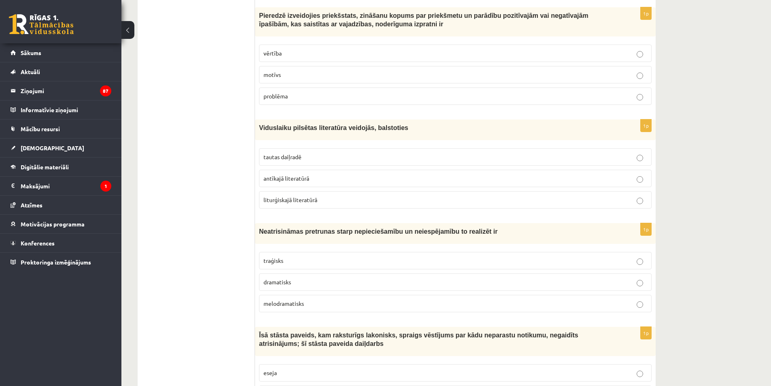
click at [297, 196] on p "liturģiskajā literatūrā" at bounding box center [456, 200] width 384 height 9
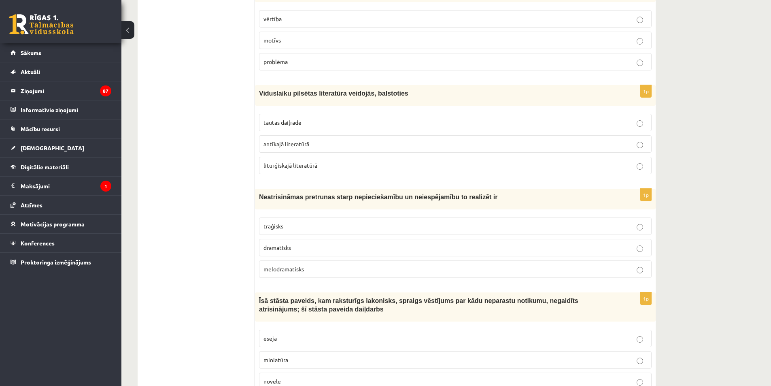
scroll to position [2002, 0]
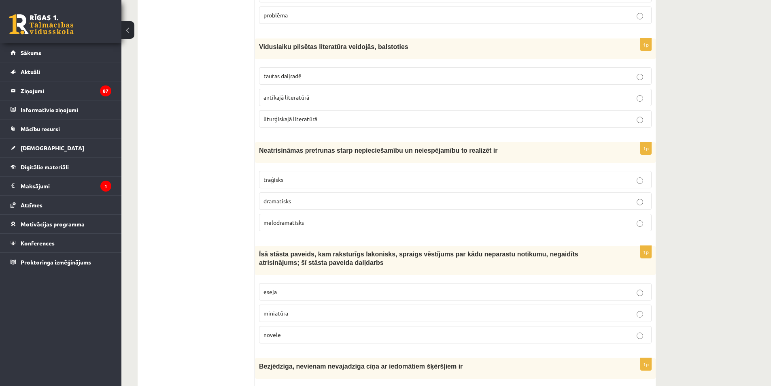
click at [303, 175] on p "traģisks" at bounding box center [456, 179] width 384 height 9
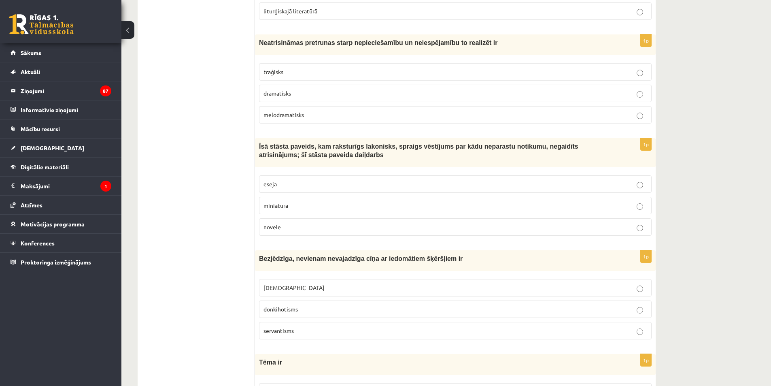
scroll to position [2124, 0]
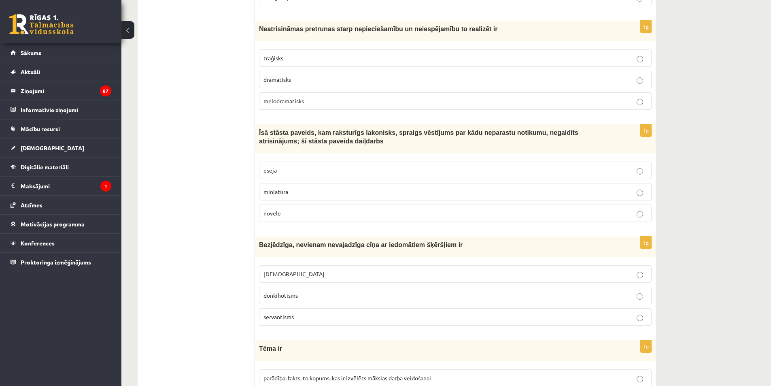
click at [300, 209] on p "novele" at bounding box center [456, 213] width 384 height 9
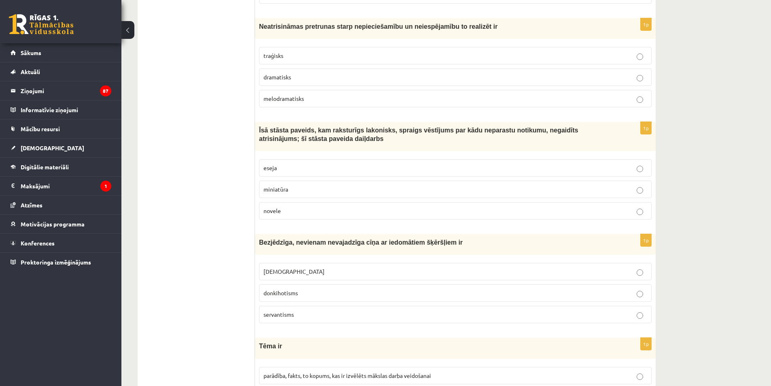
scroll to position [2205, 0]
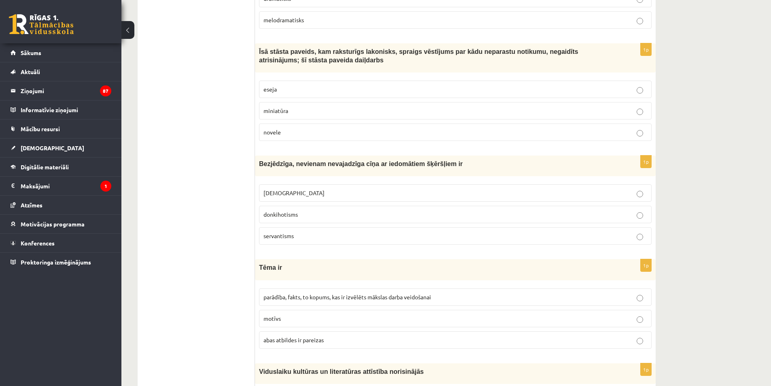
click at [281, 206] on label "donkihotisms" at bounding box center [455, 214] width 393 height 17
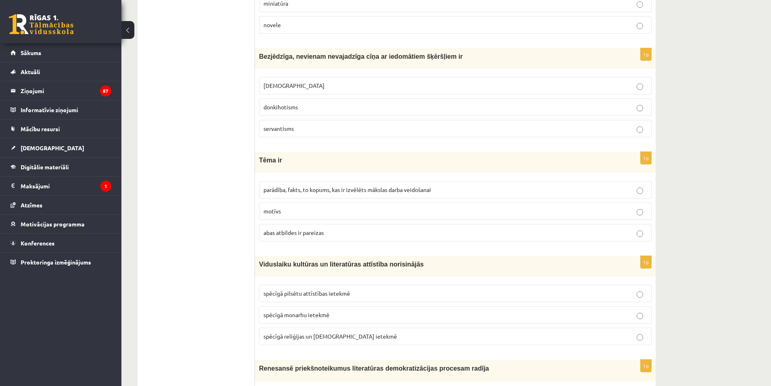
scroll to position [2326, 0]
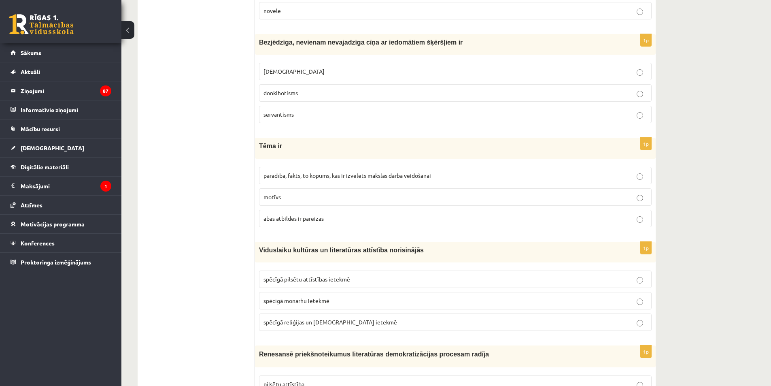
click at [289, 210] on label "abas atbildes ir pareizas" at bounding box center [455, 218] width 393 height 17
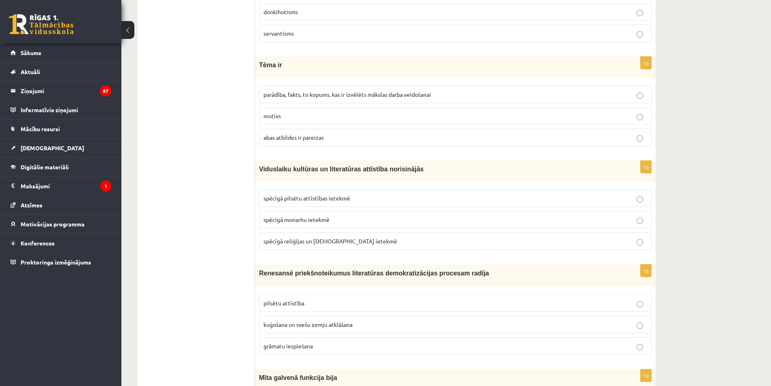
scroll to position [2448, 0]
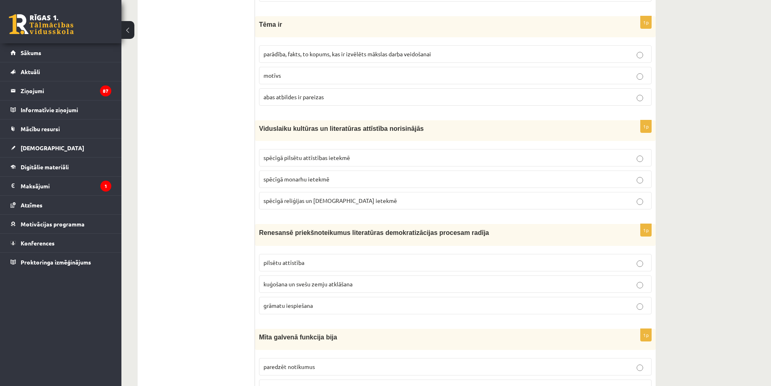
click at [299, 192] on label "spēcīgā reliģijas un [DEMOGRAPHIC_DATA] ietekmē" at bounding box center [455, 200] width 393 height 17
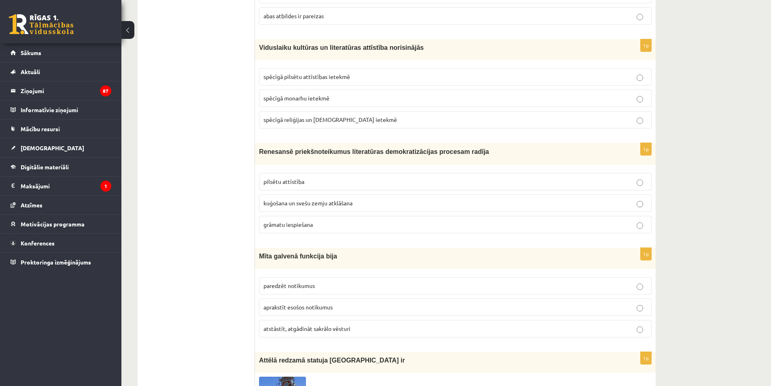
click at [298, 221] on span "grāmatu iespiešana" at bounding box center [288, 224] width 49 height 7
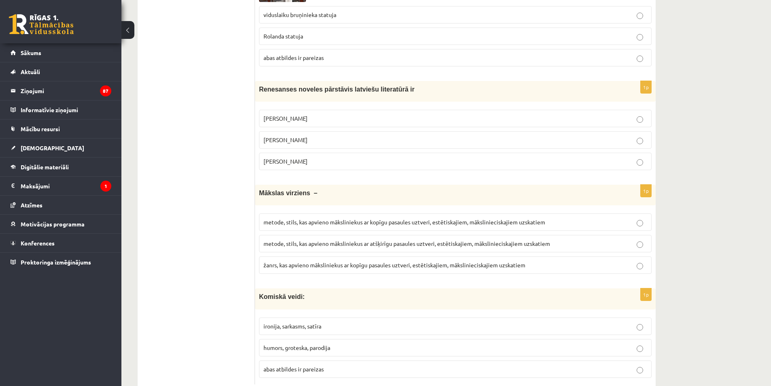
scroll to position [2988, 0]
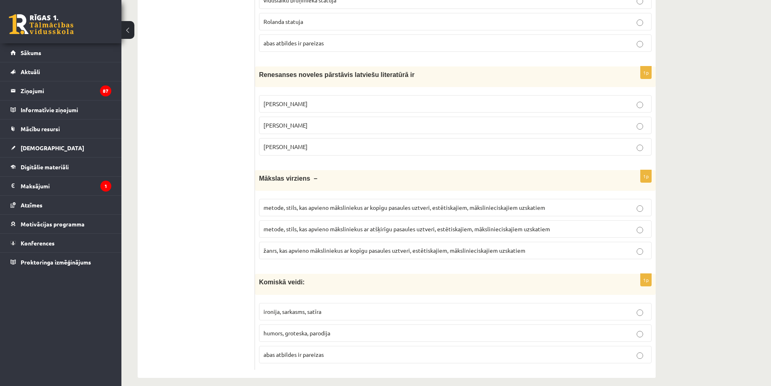
click at [315, 220] on label "metode, stils, kas apvieno māksliniekus ar atšķirīgu pasaules uztveri, estētisk…" at bounding box center [455, 228] width 393 height 17
click at [311, 204] on span "metode, stils, kas apvieno māksliniekus ar kopīgu pasaules uztveri, estētiskaji…" at bounding box center [405, 207] width 282 height 7
click at [309, 351] on span "abas atbildes ir pareizas" at bounding box center [294, 354] width 60 height 7
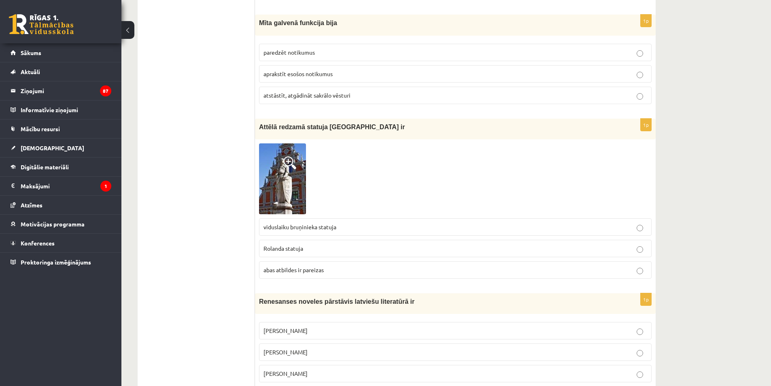
scroll to position [2746, 0]
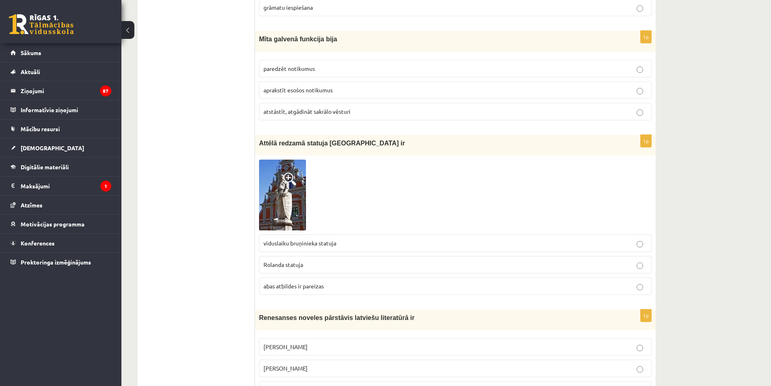
click at [289, 172] on span at bounding box center [289, 178] width 13 height 13
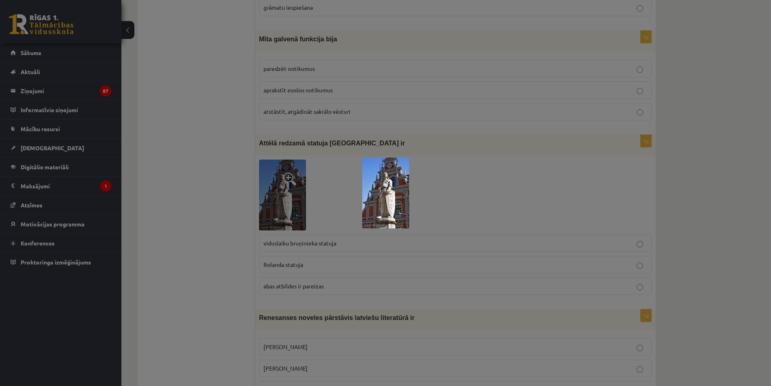
click at [546, 157] on div at bounding box center [385, 193] width 771 height 386
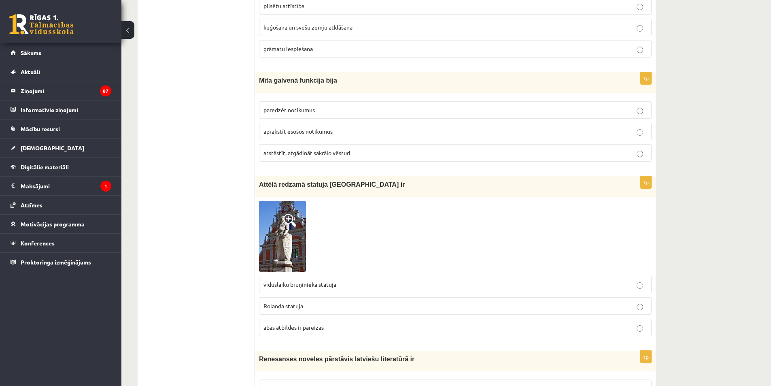
scroll to position [2705, 0]
click at [287, 323] on span "abas atbildes ir pareizas" at bounding box center [294, 326] width 60 height 7
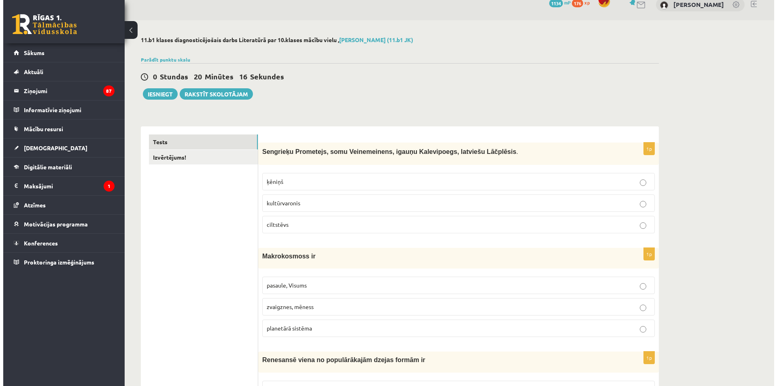
scroll to position [0, 0]
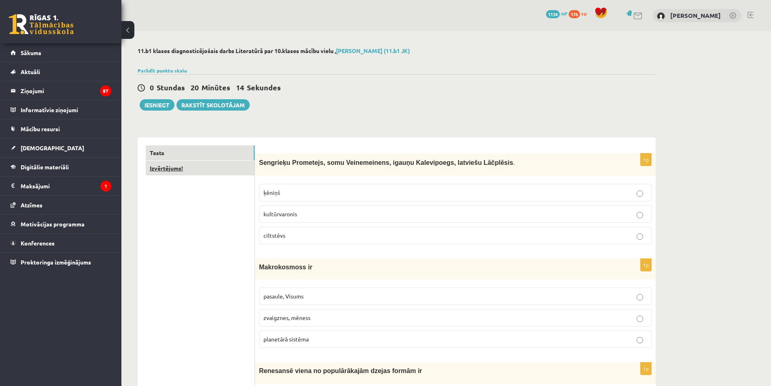
click at [186, 169] on link "Izvērtējums!" at bounding box center [200, 168] width 109 height 15
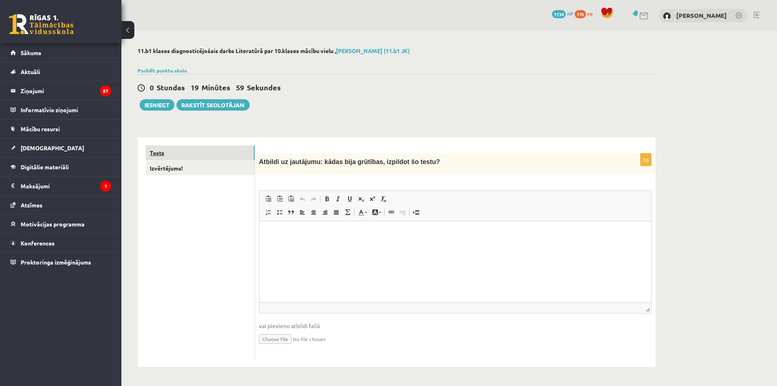
click at [200, 151] on link "Tests" at bounding box center [200, 152] width 109 height 15
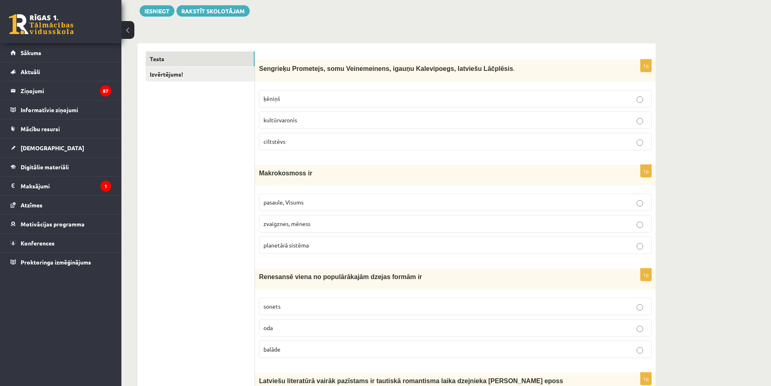
scroll to position [40, 0]
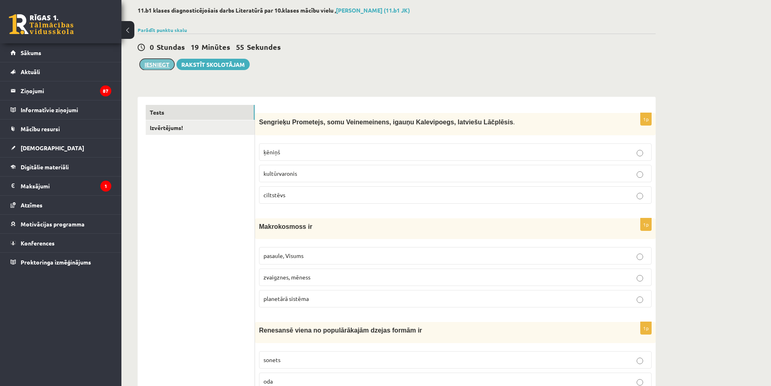
click at [153, 66] on button "Iesniegt" at bounding box center [157, 64] width 35 height 11
click at [186, 128] on link "Izvērtējums!" at bounding box center [200, 127] width 109 height 15
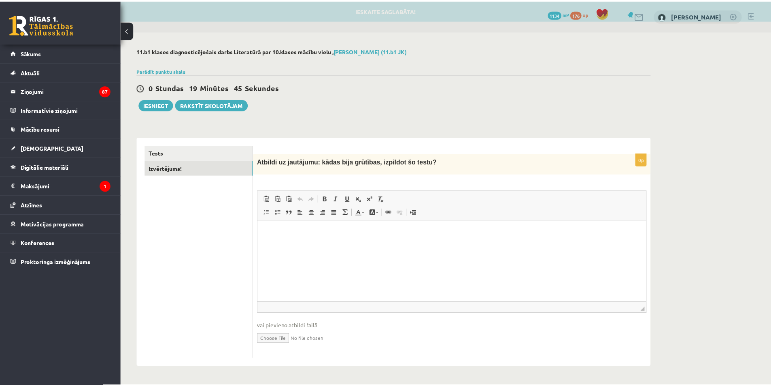
scroll to position [0, 0]
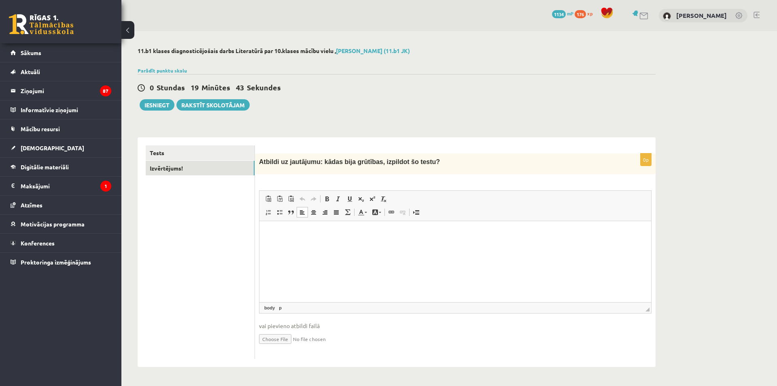
drag, startPoint x: 302, startPoint y: 233, endPoint x: 302, endPoint y: 238, distance: 4.9
click at [302, 238] on html at bounding box center [456, 233] width 392 height 25
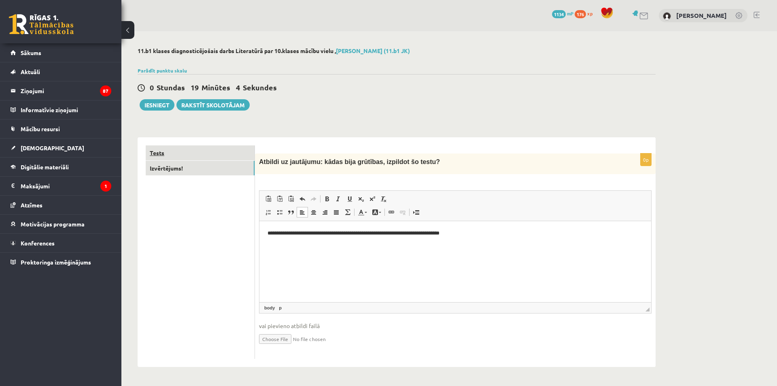
click at [210, 152] on link "Tests" at bounding box center [200, 152] width 109 height 15
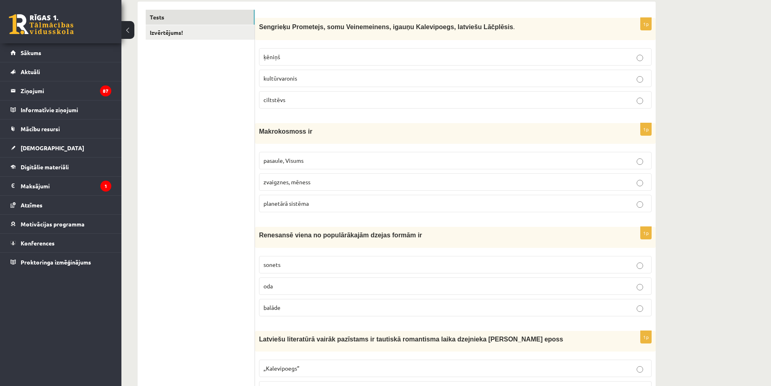
scroll to position [81, 0]
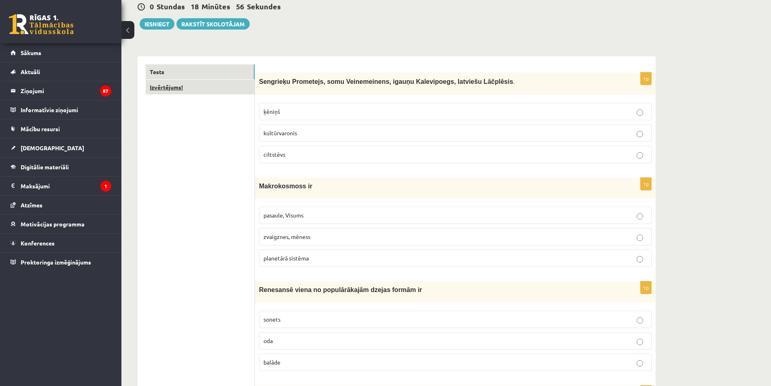
click at [201, 87] on link "Izvērtējums!" at bounding box center [200, 87] width 109 height 15
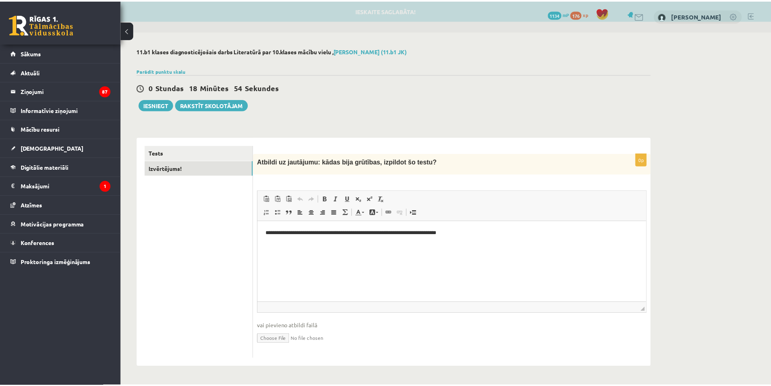
scroll to position [0, 0]
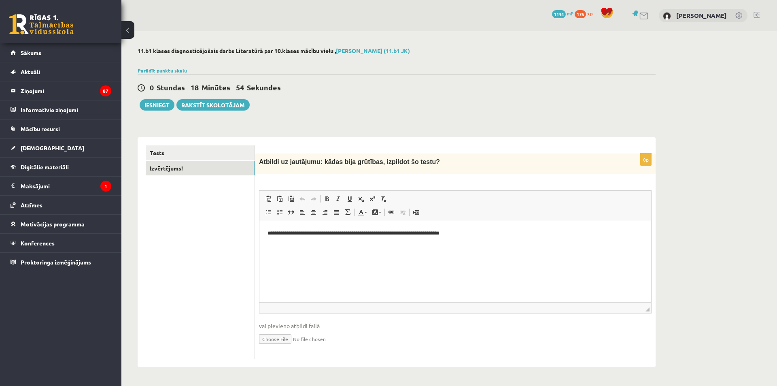
click at [459, 232] on p "**********" at bounding box center [456, 233] width 376 height 9
click at [466, 233] on p "**********" at bounding box center [456, 233] width 376 height 9
click at [531, 230] on p "**********" at bounding box center [456, 233] width 376 height 9
click at [230, 153] on link "Tests" at bounding box center [200, 152] width 109 height 15
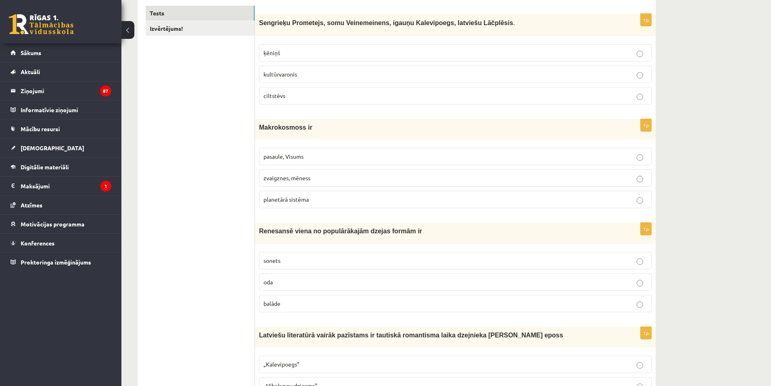
scroll to position [103, 0]
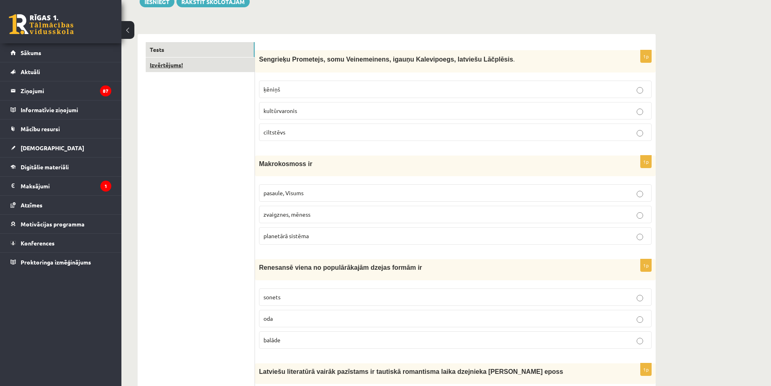
click at [222, 65] on link "Izvērtējums!" at bounding box center [200, 64] width 109 height 15
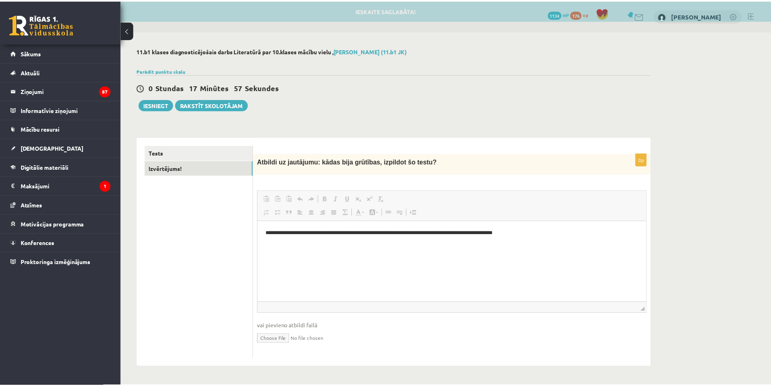
scroll to position [0, 0]
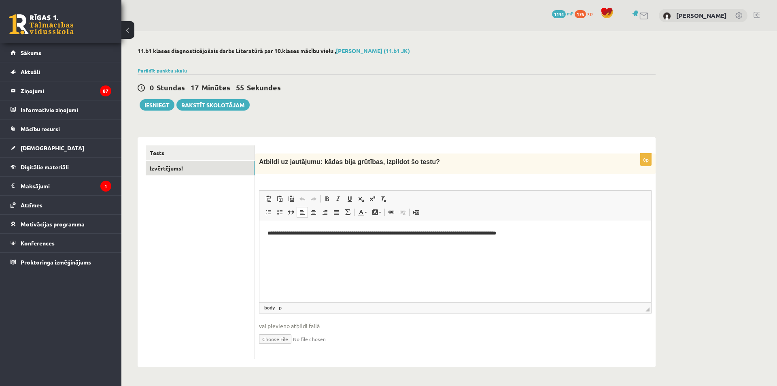
click at [466, 233] on p "**********" at bounding box center [456, 233] width 376 height 9
click at [524, 232] on p "**********" at bounding box center [456, 233] width 376 height 9
click at [339, 233] on p "**********" at bounding box center [456, 233] width 376 height 9
click at [592, 233] on p "**********" at bounding box center [456, 233] width 376 height 9
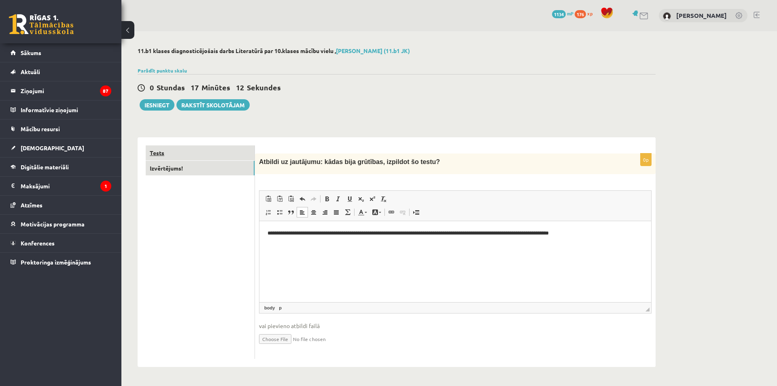
click at [166, 149] on link "Tests" at bounding box center [200, 152] width 109 height 15
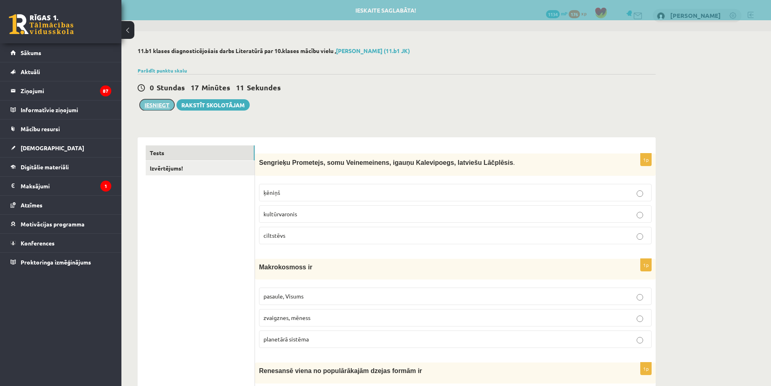
click at [158, 104] on button "Iesniegt" at bounding box center [157, 104] width 35 height 11
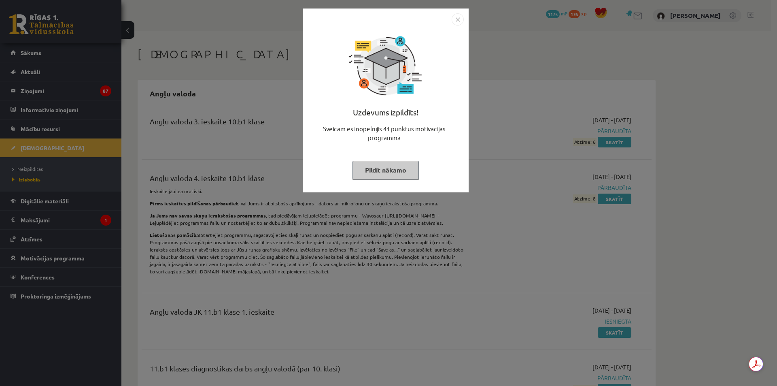
click at [461, 15] on img "Close" at bounding box center [458, 19] width 12 height 12
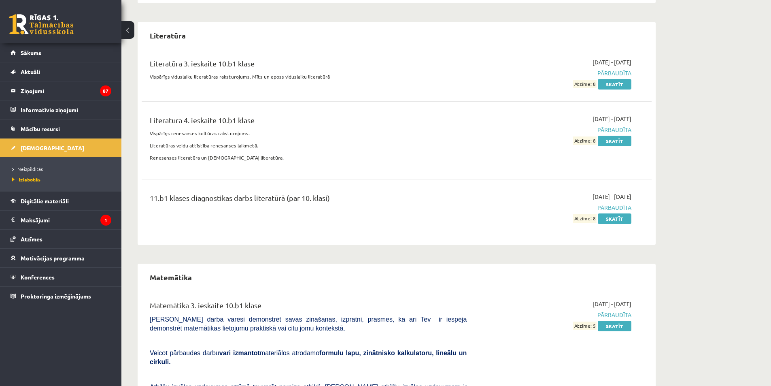
scroll to position [1377, 0]
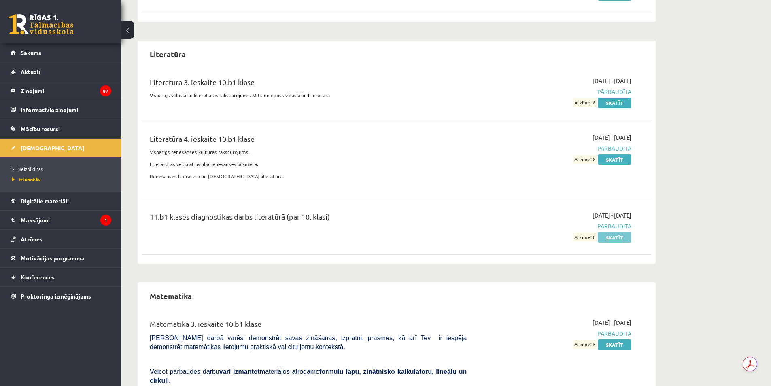
click at [603, 236] on link "Skatīt" at bounding box center [615, 237] width 34 height 11
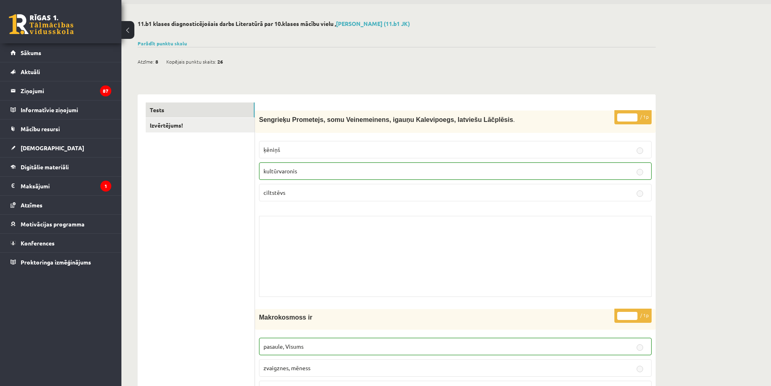
scroll to position [40, 0]
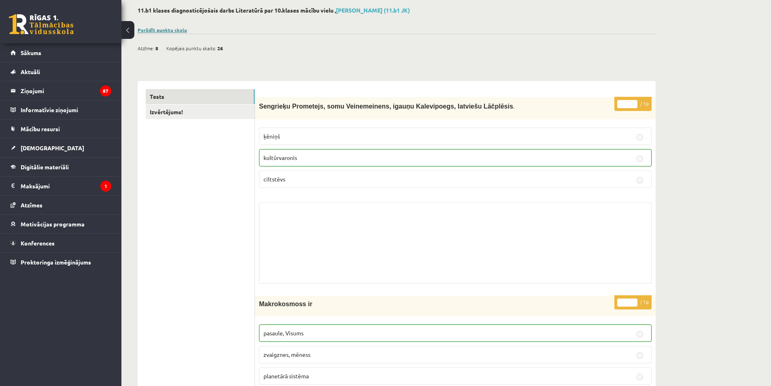
click at [172, 30] on link "Parādīt punktu skalu" at bounding box center [162, 30] width 49 height 6
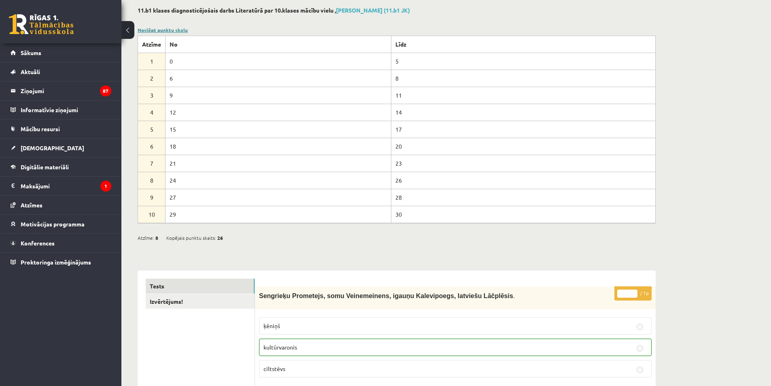
click at [158, 30] on link "Noslēpt punktu skalu" at bounding box center [163, 30] width 50 height 6
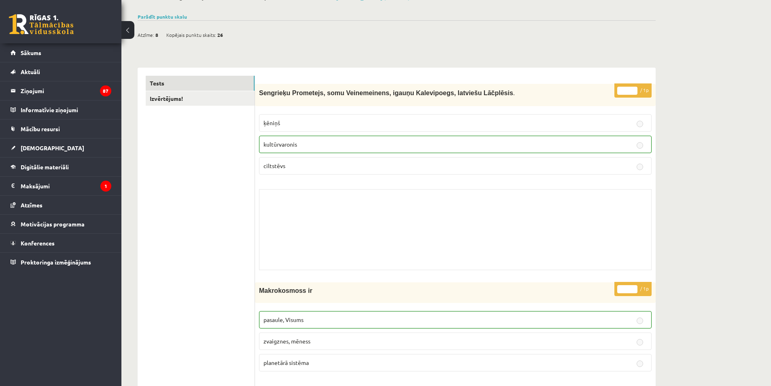
scroll to position [40, 0]
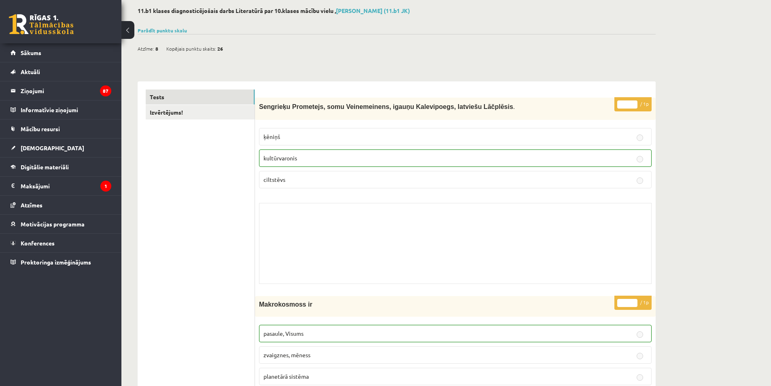
click at [126, 28] on button at bounding box center [127, 30] width 13 height 18
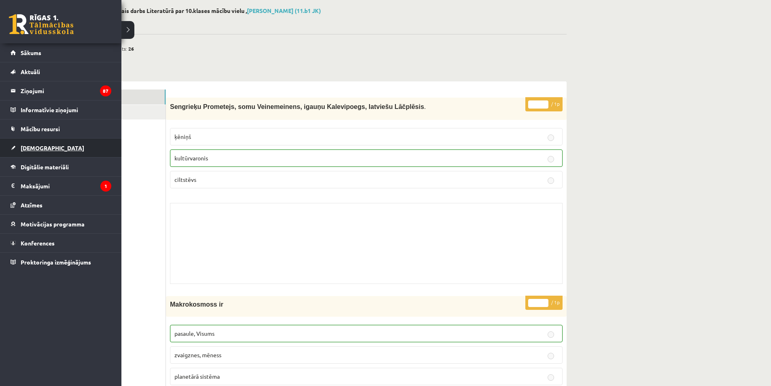
click at [36, 142] on link "[DEMOGRAPHIC_DATA]" at bounding box center [61, 147] width 101 height 19
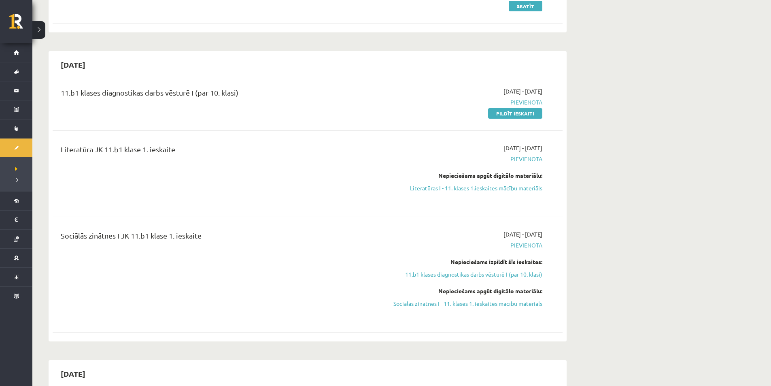
scroll to position [121, 0]
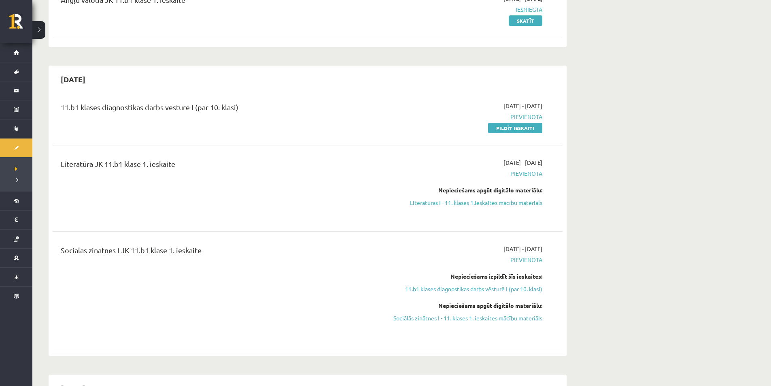
click at [40, 31] on button at bounding box center [38, 30] width 13 height 18
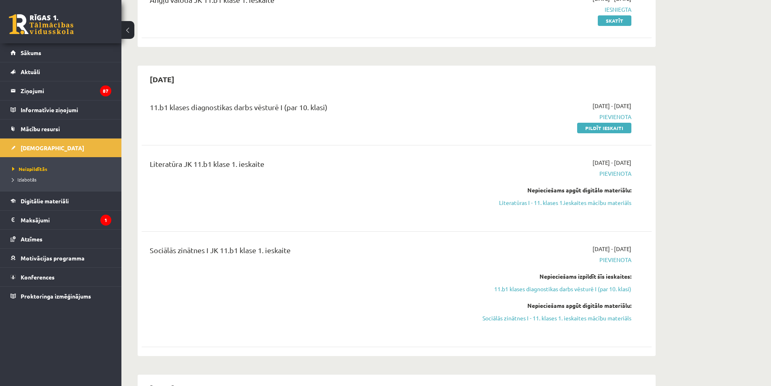
click at [130, 31] on button at bounding box center [127, 30] width 13 height 18
